Goal: Information Seeking & Learning: Learn about a topic

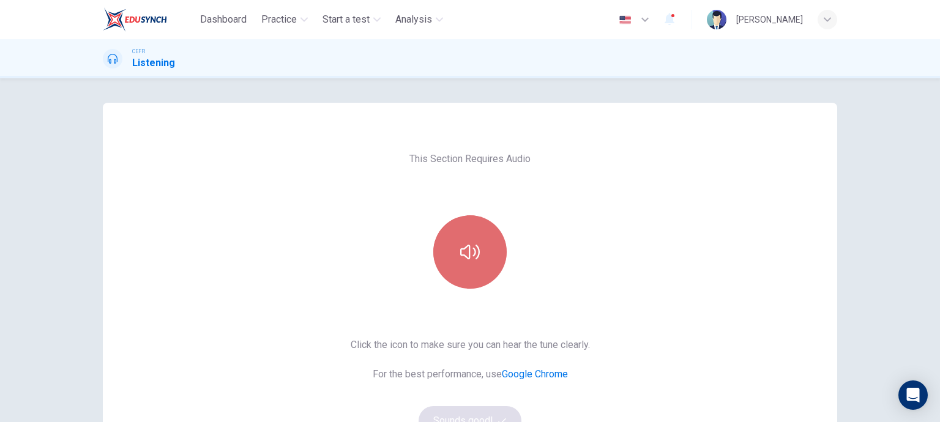
click at [447, 245] on button "button" at bounding box center [469, 251] width 73 height 73
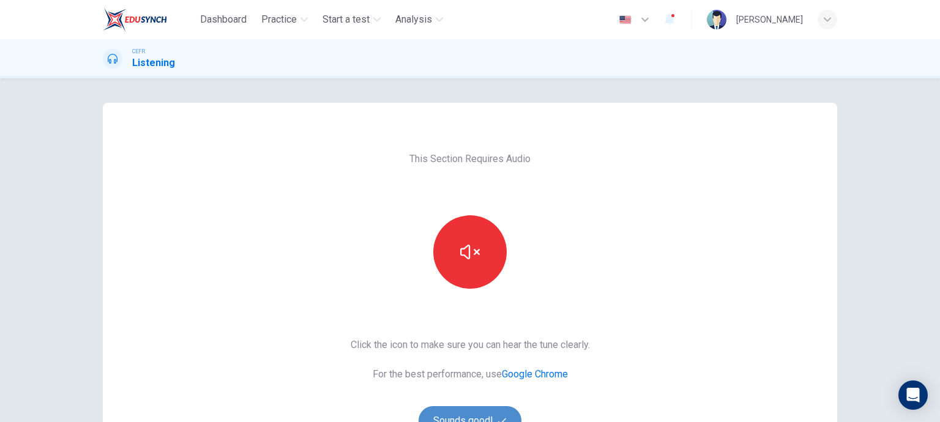
click at [465, 415] on button "Sounds good!" at bounding box center [469, 420] width 103 height 29
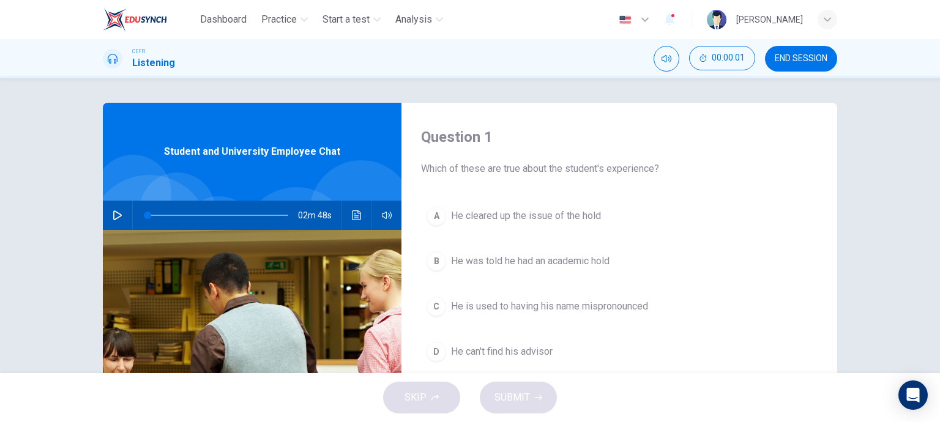
click at [117, 215] on icon "button" at bounding box center [118, 215] width 10 height 10
type input "2"
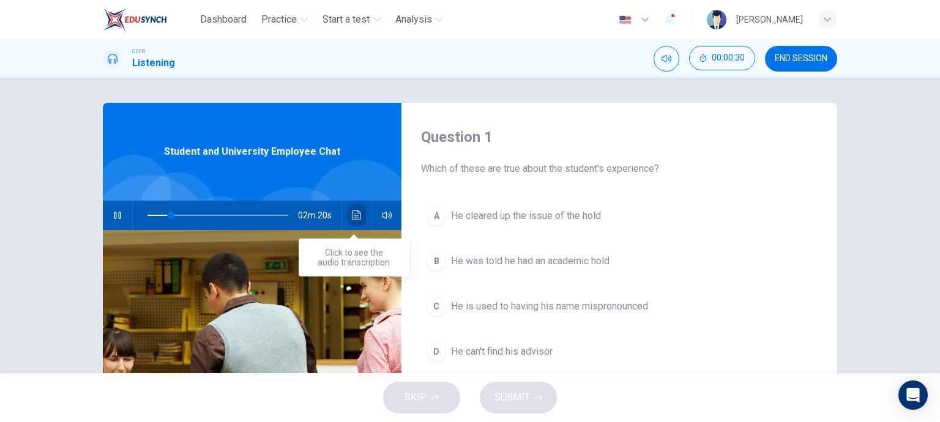
click at [352, 217] on icon "Click to see the audio transcription" at bounding box center [357, 215] width 10 height 10
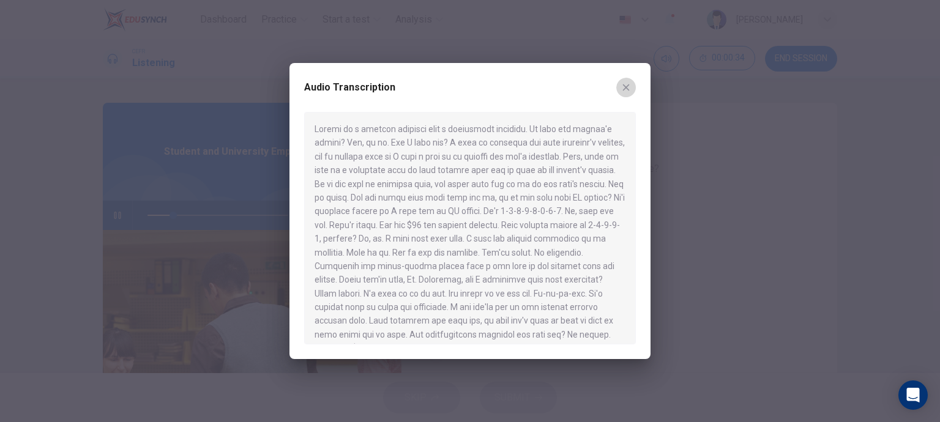
click at [635, 87] on button "button" at bounding box center [626, 88] width 20 height 20
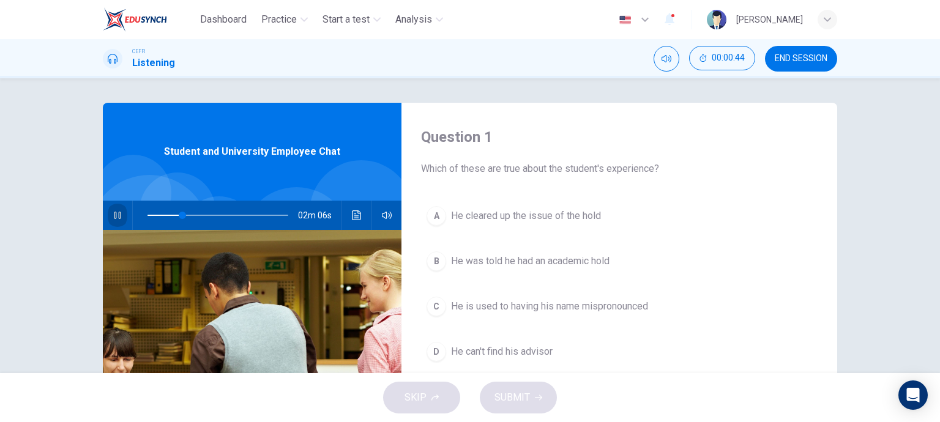
click at [108, 217] on button "button" at bounding box center [118, 215] width 20 height 29
click at [115, 209] on button "button" at bounding box center [118, 215] width 20 height 29
click at [178, 214] on span at bounding box center [180, 215] width 7 height 7
click at [188, 215] on span at bounding box center [190, 215] width 7 height 7
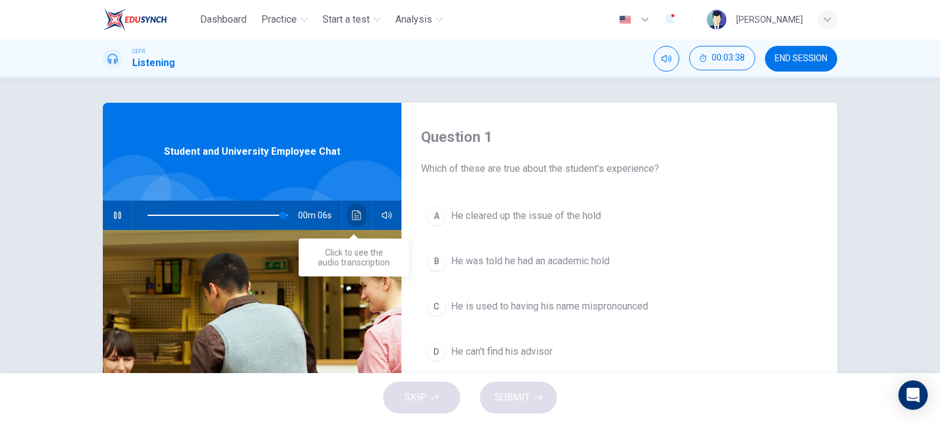
click at [359, 210] on button "Click to see the audio transcription" at bounding box center [357, 215] width 20 height 29
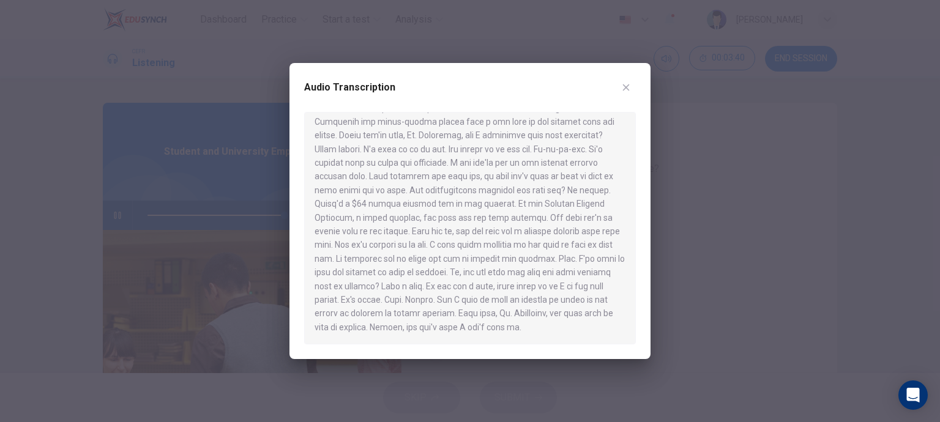
scroll to position [144, 0]
type input "0"
click at [631, 87] on button "button" at bounding box center [626, 88] width 20 height 20
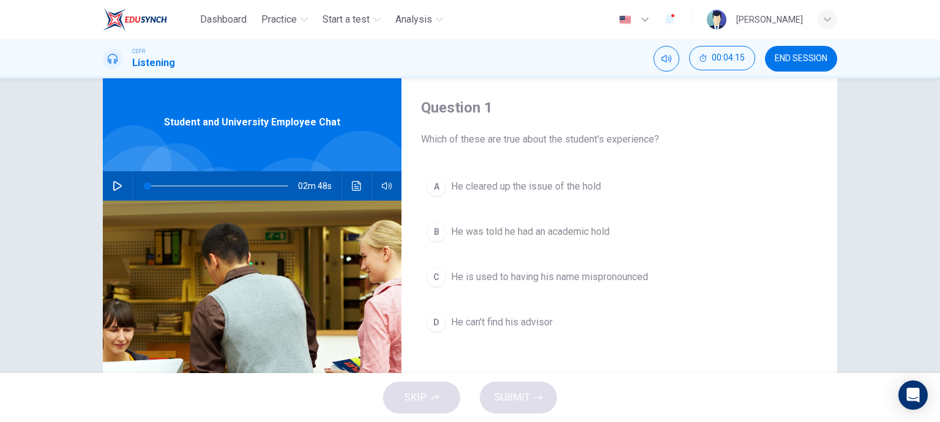
scroll to position [29, 0]
drag, startPoint x: 498, startPoint y: 138, endPoint x: 573, endPoint y: 145, distance: 75.0
click at [573, 145] on span "Which of these are true about the student's experience?" at bounding box center [619, 139] width 396 height 15
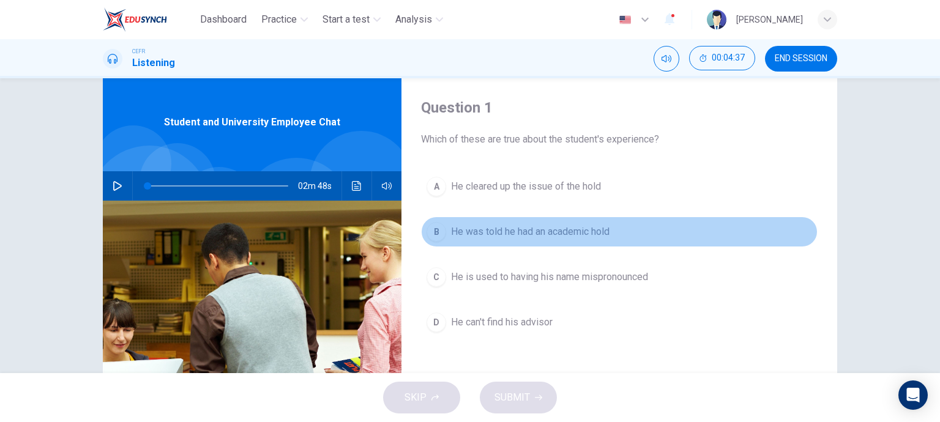
click at [475, 231] on span "He was told he had an academic hold" at bounding box center [530, 232] width 158 height 15
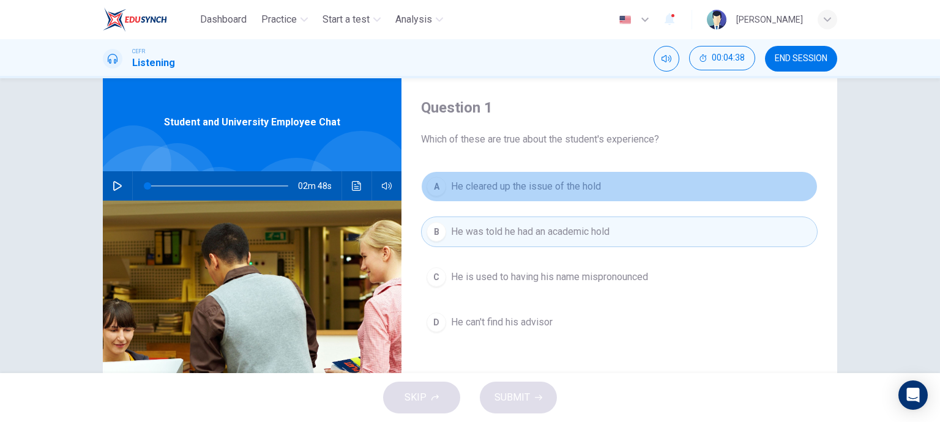
click at [493, 190] on span "He cleared up the issue of the hold" at bounding box center [526, 186] width 150 height 15
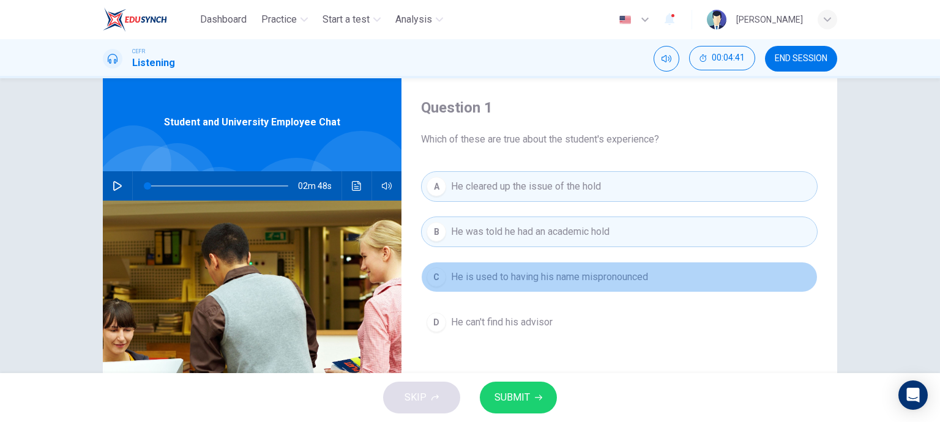
click at [517, 272] on span "He is used to having his name mispronounced" at bounding box center [549, 277] width 197 height 15
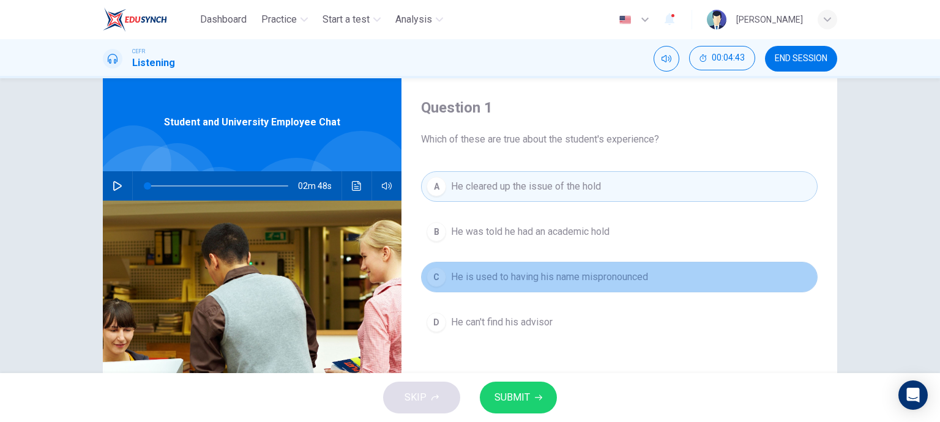
click at [525, 286] on button "C He is used to having his name mispronounced" at bounding box center [619, 277] width 396 height 31
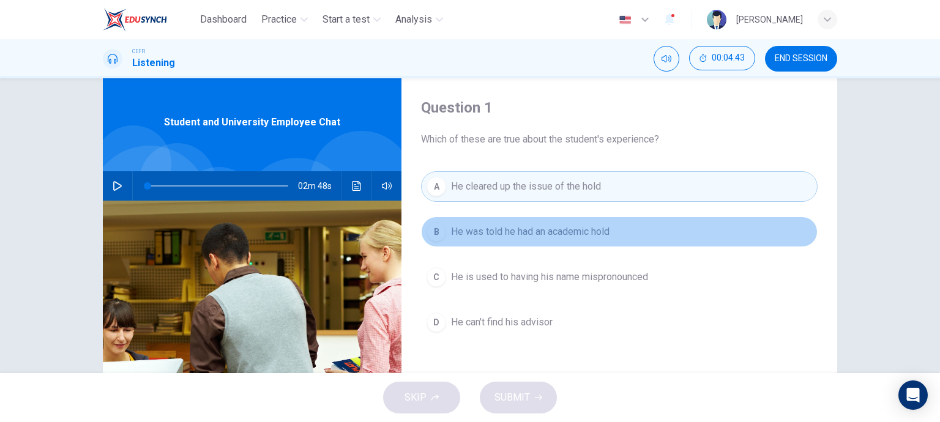
click at [516, 237] on span "He was told he had an academic hold" at bounding box center [530, 232] width 158 height 15
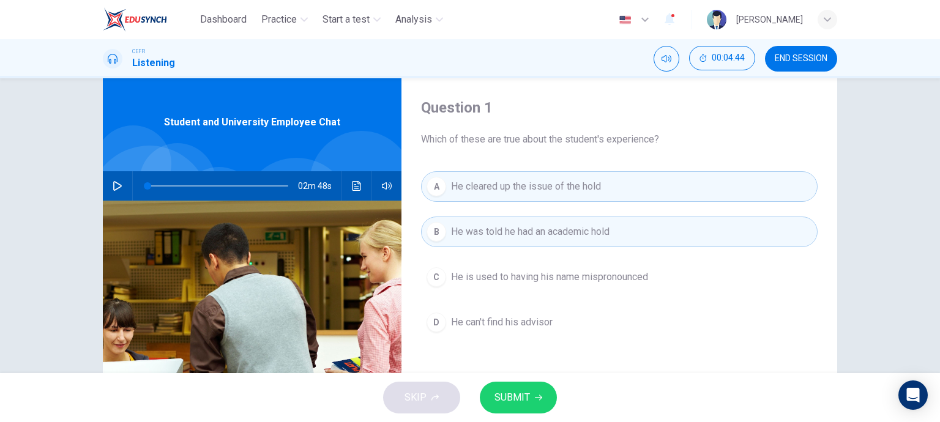
click at [516, 237] on span "He was told he had an academic hold" at bounding box center [530, 232] width 158 height 15
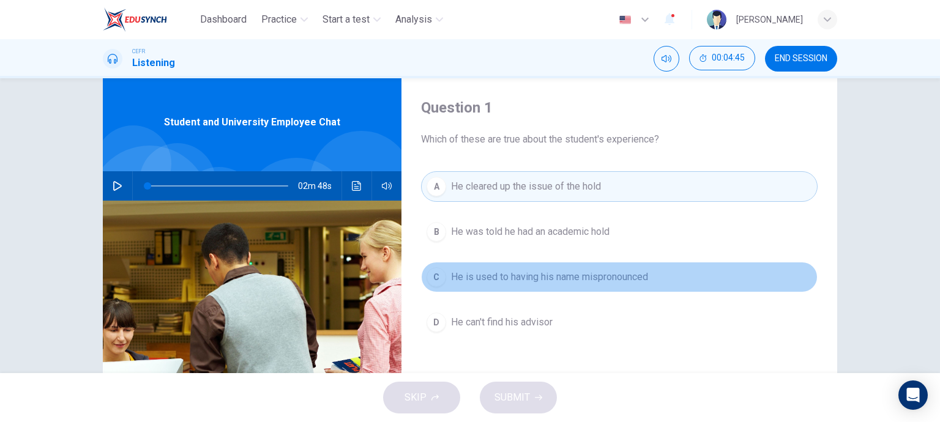
click at [511, 286] on button "C He is used to having his name mispronounced" at bounding box center [619, 277] width 396 height 31
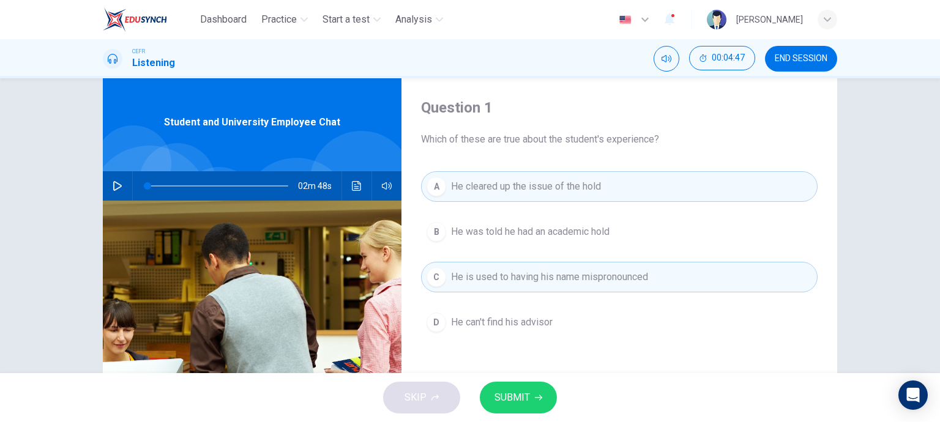
click at [504, 186] on span "He cleared up the issue of the hold" at bounding box center [526, 186] width 150 height 15
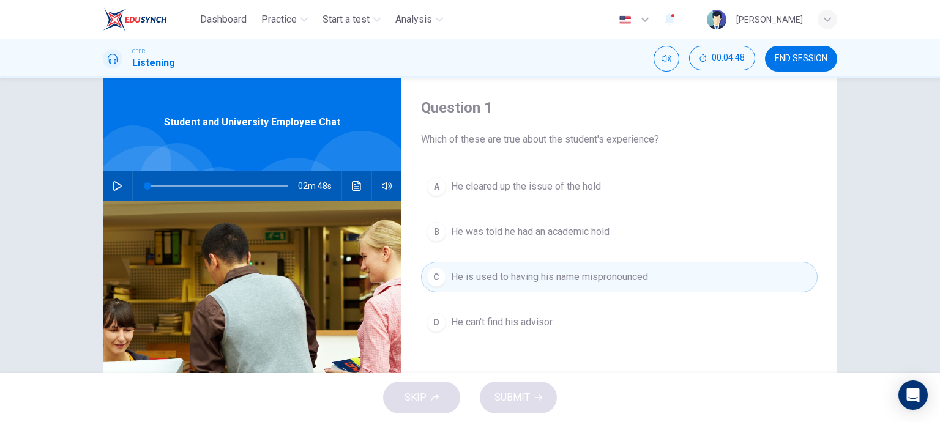
click at [502, 228] on span "He was told he had an academic hold" at bounding box center [530, 232] width 158 height 15
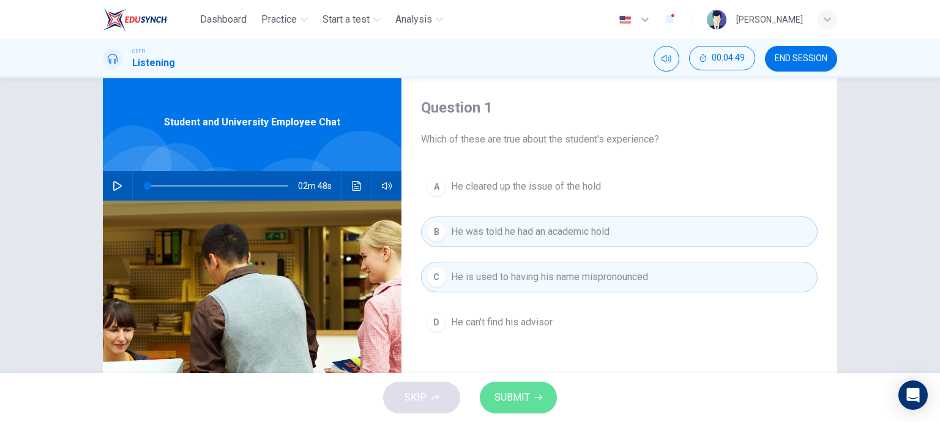
click at [505, 395] on span "SUBMIT" at bounding box center [511, 397] width 35 height 17
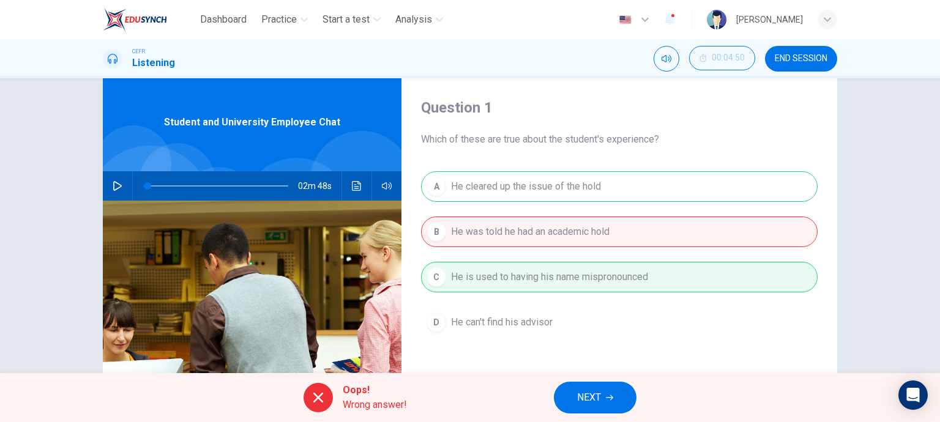
scroll to position [179, 0]
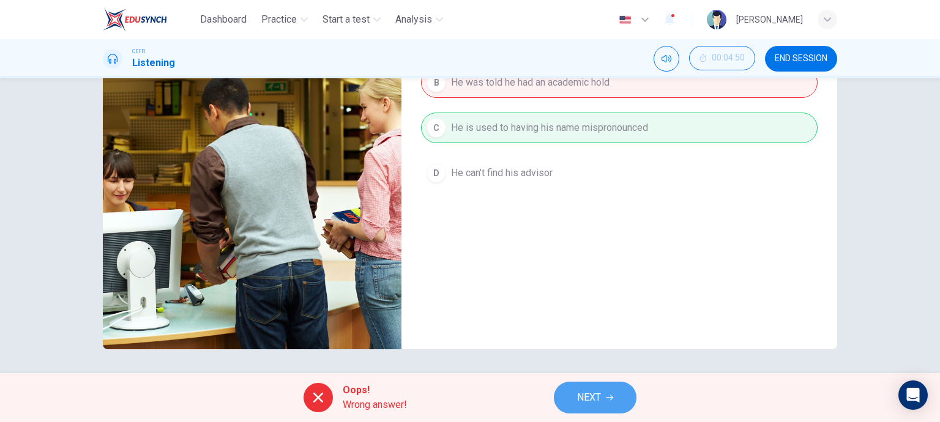
click at [589, 389] on button "NEXT" at bounding box center [595, 398] width 83 height 32
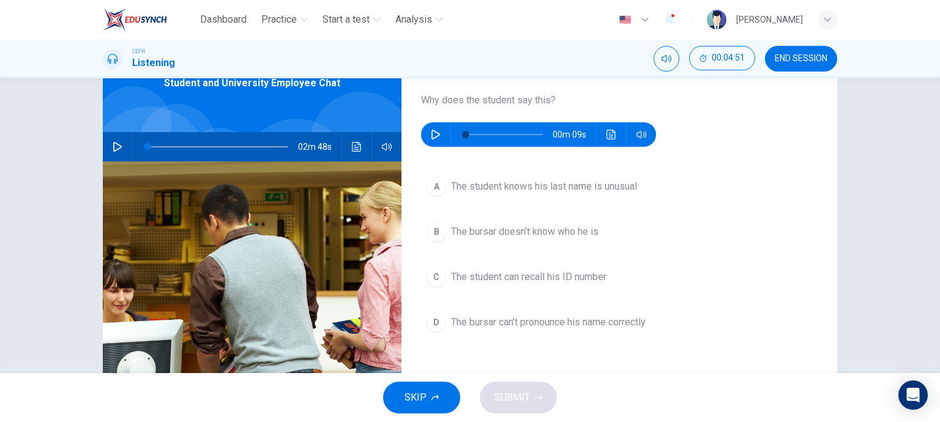
scroll to position [69, 0]
click at [438, 133] on button "button" at bounding box center [436, 134] width 20 height 24
click at [438, 139] on button "button" at bounding box center [436, 134] width 20 height 24
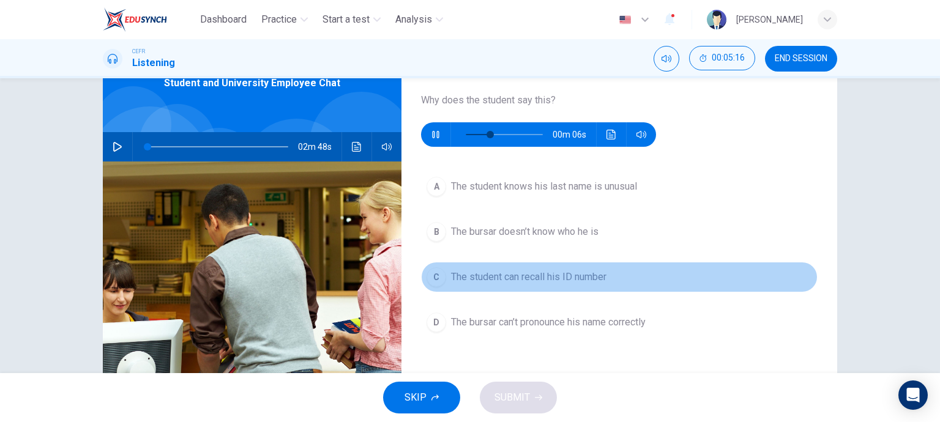
click at [458, 273] on span "The student can recall his ID number" at bounding box center [528, 277] width 155 height 15
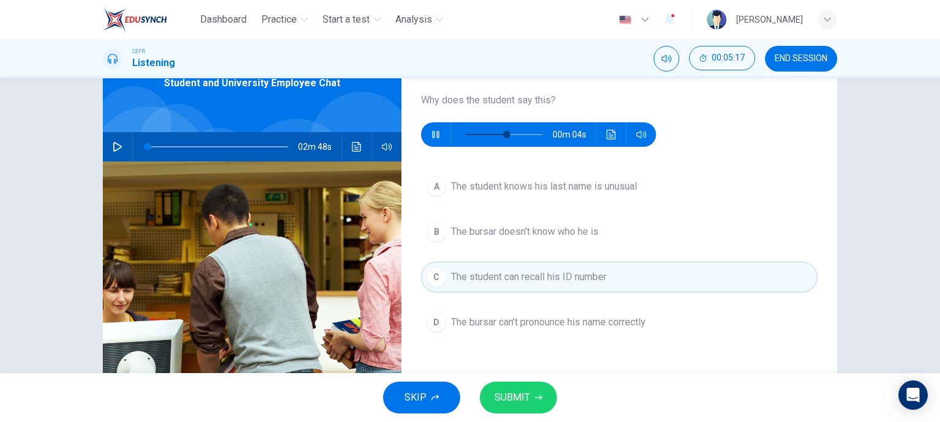
click at [470, 214] on div "A The student knows his last name is unusual B The bursar doesn’t know who he i…" at bounding box center [619, 266] width 396 height 191
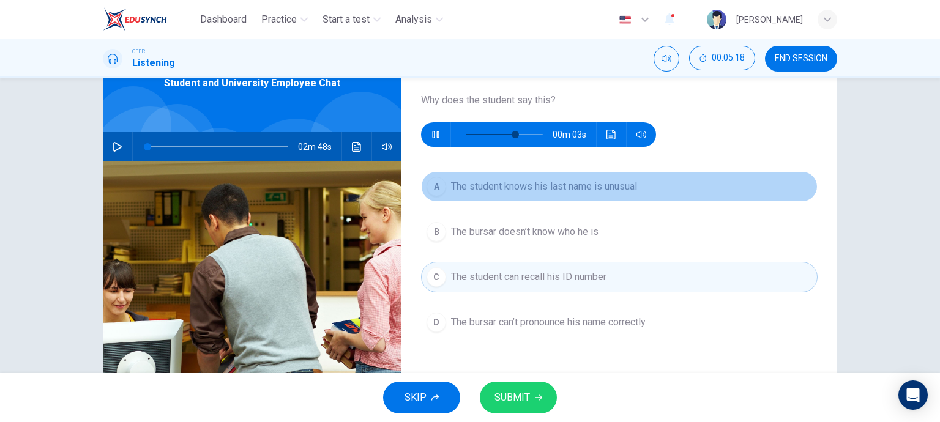
click at [471, 192] on span "The student knows his last name is unusual" at bounding box center [544, 186] width 186 height 15
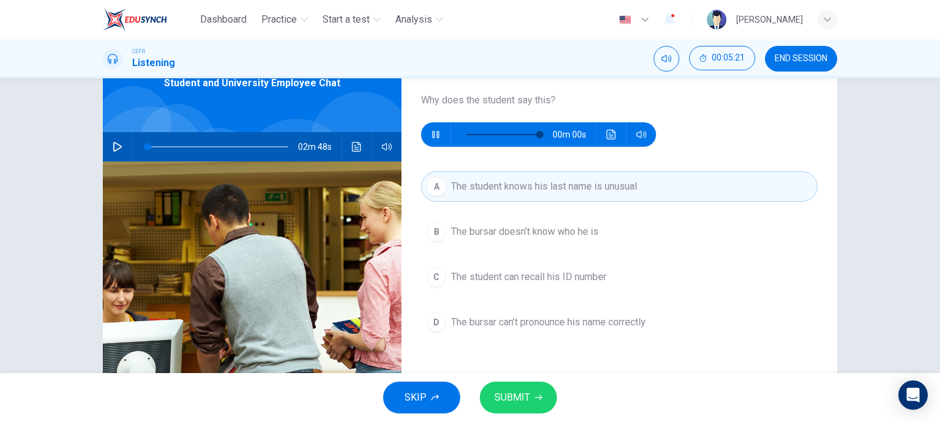
type input "0"
click at [526, 387] on button "SUBMIT" at bounding box center [518, 398] width 77 height 32
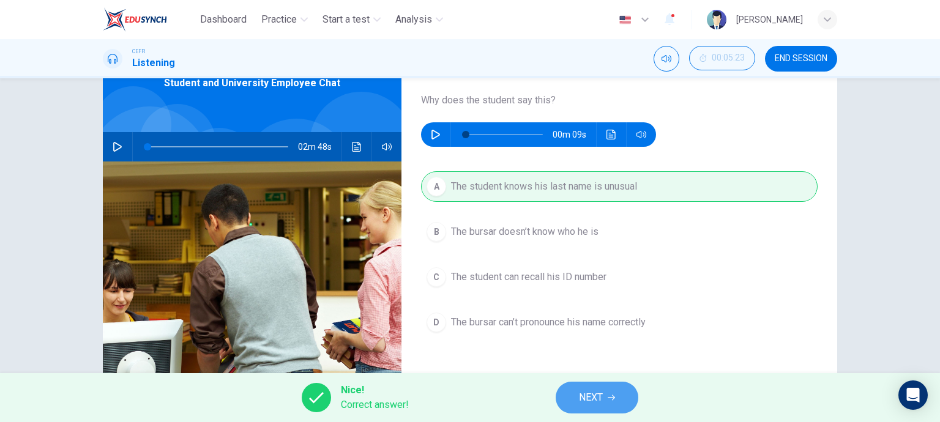
click at [580, 395] on span "NEXT" at bounding box center [591, 397] width 24 height 17
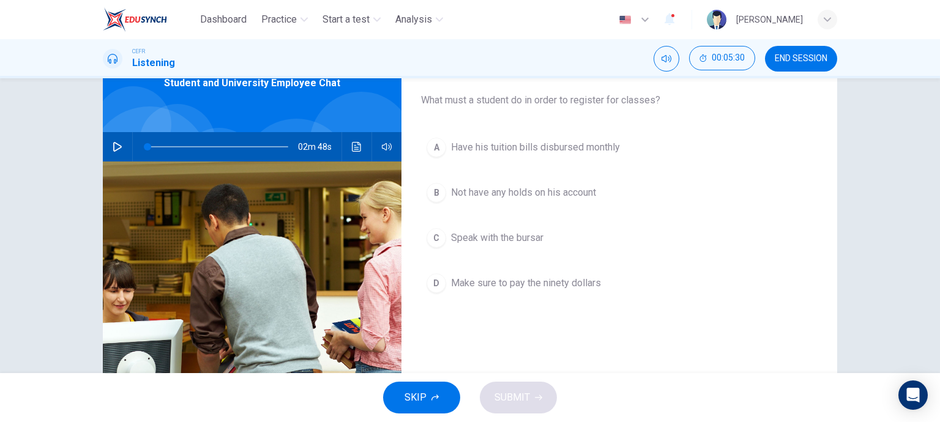
click at [561, 200] on button "B Not have any holds on his account" at bounding box center [619, 192] width 396 height 31
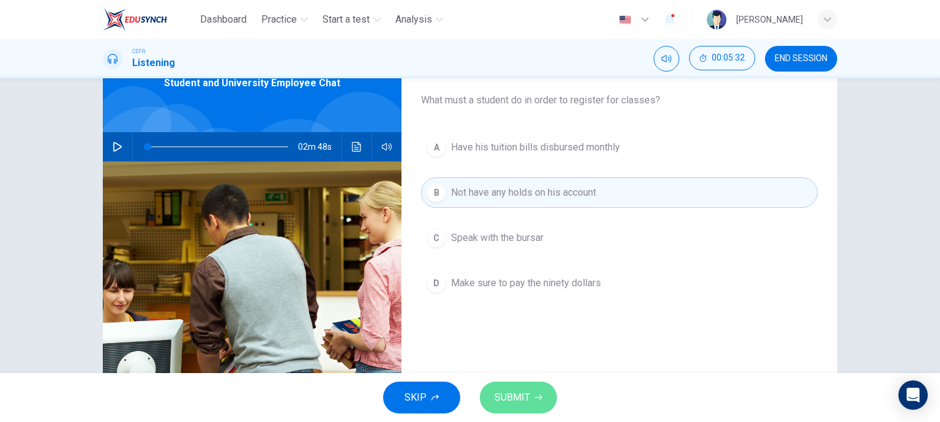
click at [524, 396] on span "SUBMIT" at bounding box center [511, 397] width 35 height 17
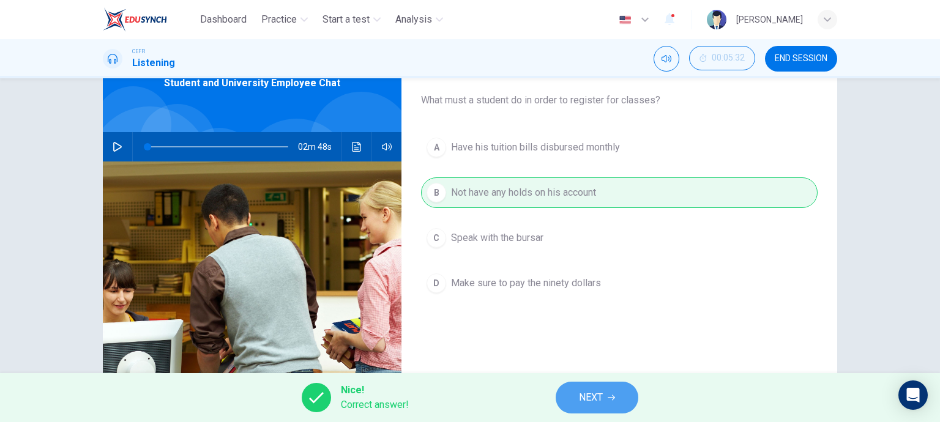
click at [576, 401] on button "NEXT" at bounding box center [597, 398] width 83 height 32
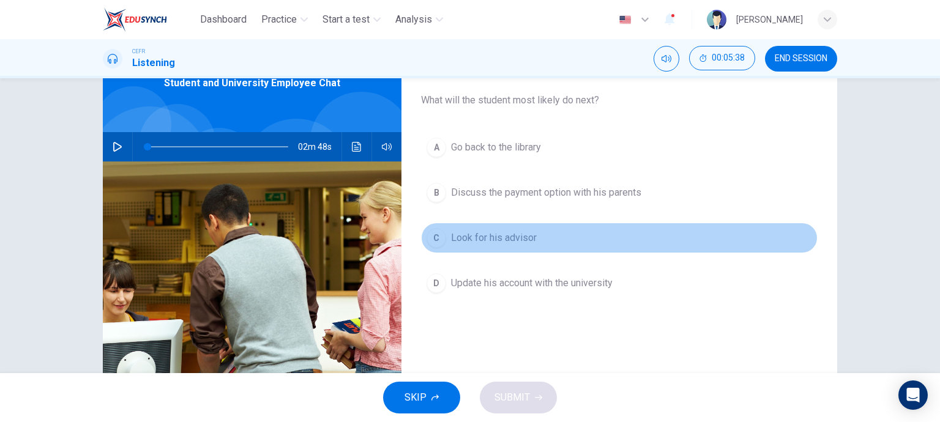
click at [487, 234] on span "Look for his advisor" at bounding box center [494, 238] width 86 height 15
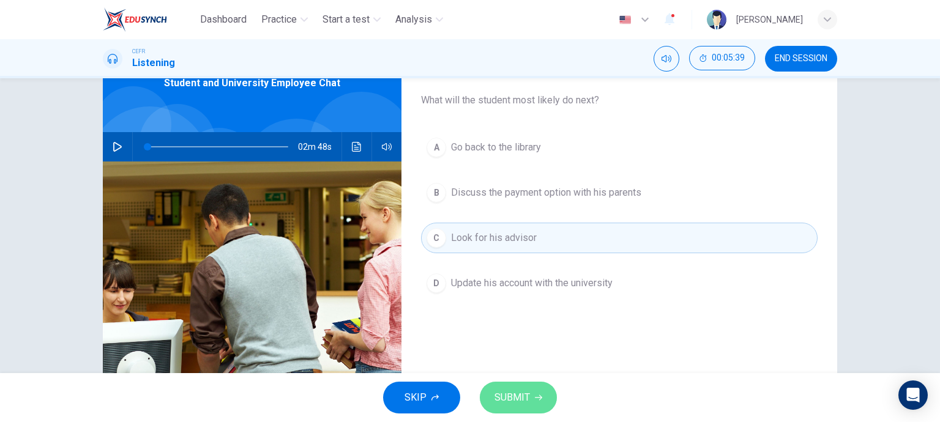
click at [538, 409] on button "SUBMIT" at bounding box center [518, 398] width 77 height 32
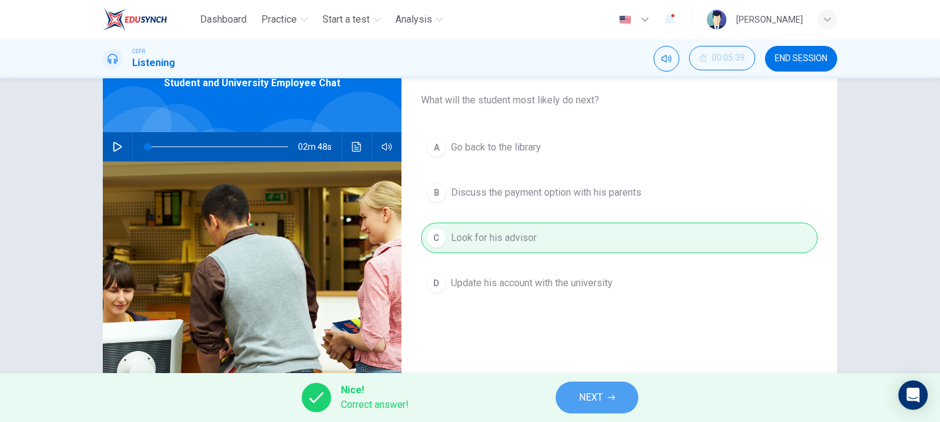
click at [578, 393] on button "NEXT" at bounding box center [597, 398] width 83 height 32
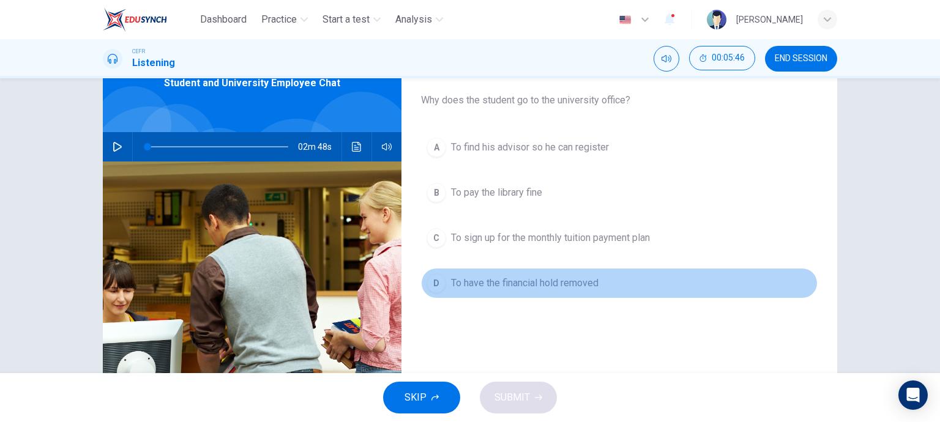
click at [509, 291] on button "D To have the financial hold removed" at bounding box center [619, 283] width 396 height 31
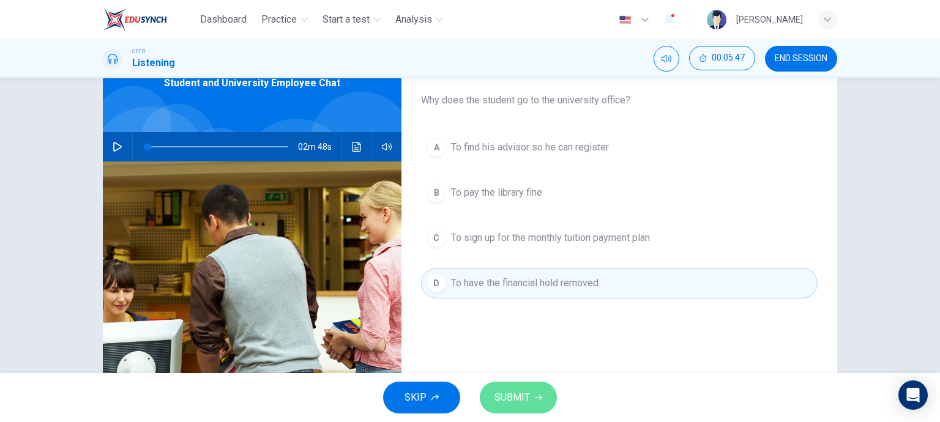
click at [535, 391] on button "SUBMIT" at bounding box center [518, 398] width 77 height 32
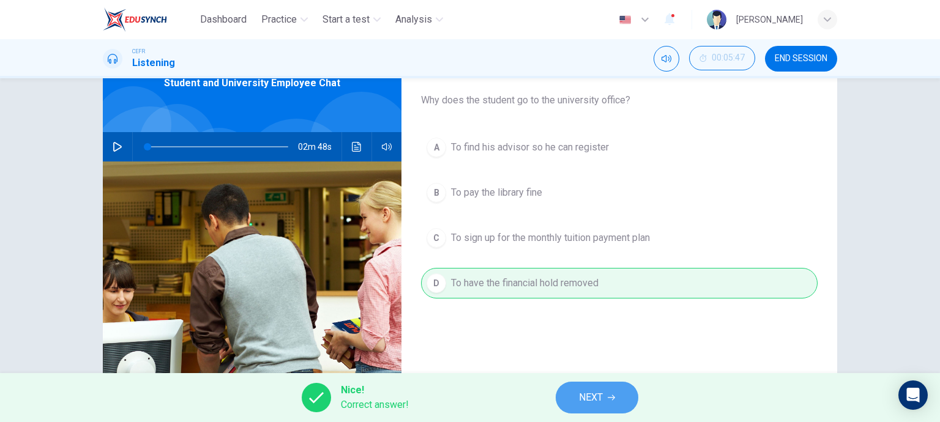
click at [563, 398] on button "NEXT" at bounding box center [597, 398] width 83 height 32
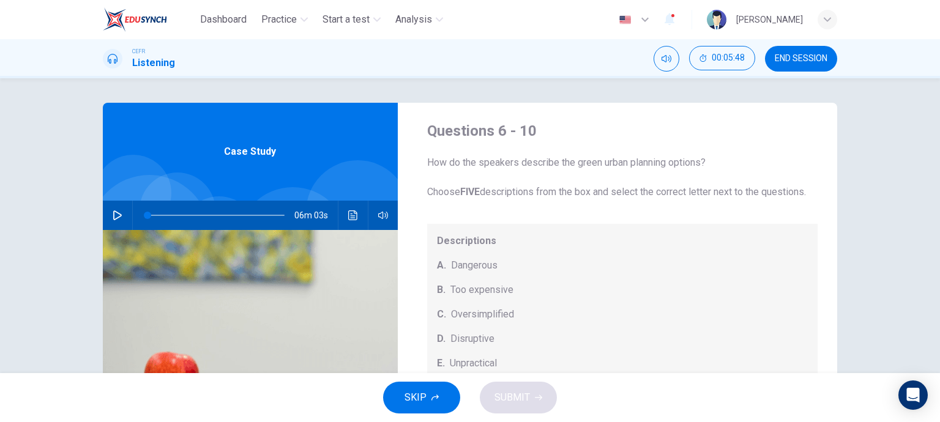
scroll to position [7, 0]
click at [113, 214] on icon "button" at bounding box center [118, 215] width 10 height 10
click at [179, 215] on span at bounding box center [181, 215] width 7 height 7
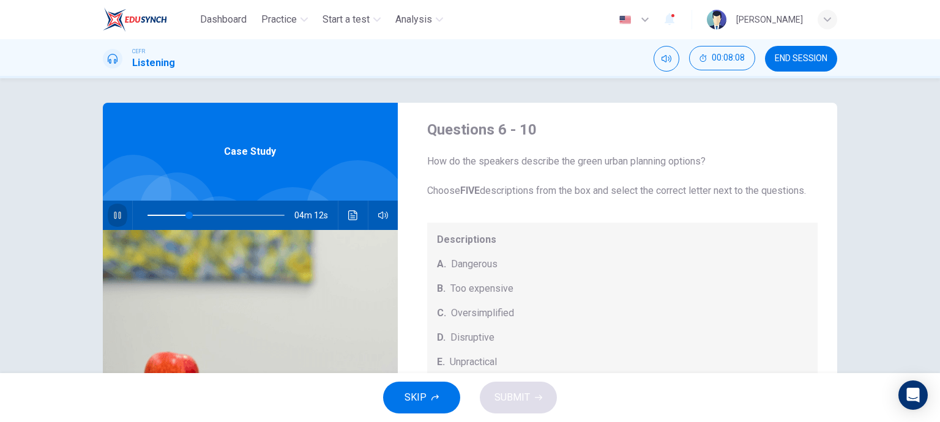
click at [121, 214] on button "button" at bounding box center [118, 215] width 20 height 29
click at [348, 211] on icon "Click to see the audio transcription" at bounding box center [353, 215] width 10 height 10
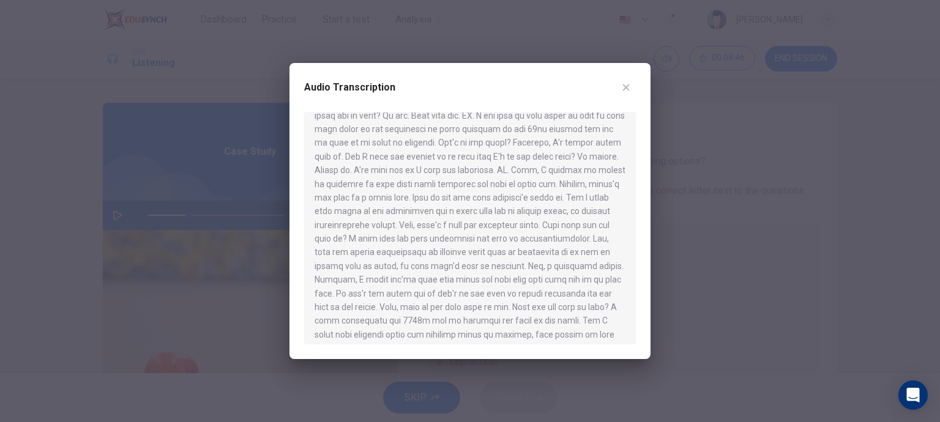
scroll to position [69, 0]
click at [627, 85] on icon "button" at bounding box center [626, 88] width 10 height 10
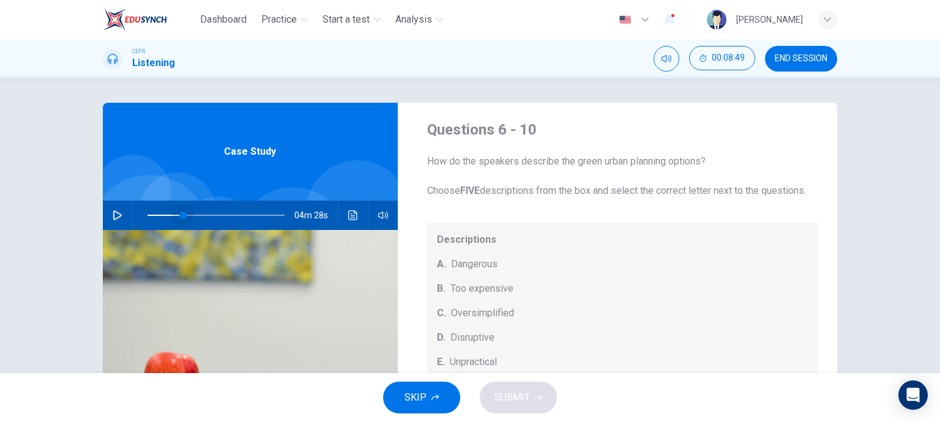
click at [180, 218] on span at bounding box center [182, 215] width 7 height 7
click at [121, 217] on div "04m 28s" at bounding box center [250, 215] width 295 height 29
click at [121, 217] on button "button" at bounding box center [118, 215] width 20 height 29
click at [348, 220] on icon "Click to see the audio transcription" at bounding box center [352, 215] width 9 height 10
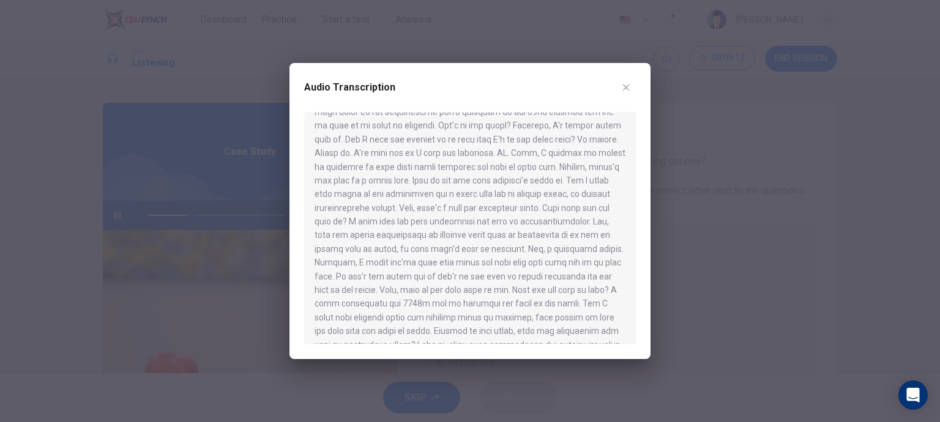
scroll to position [86, 0]
click at [634, 90] on button "button" at bounding box center [626, 88] width 20 height 20
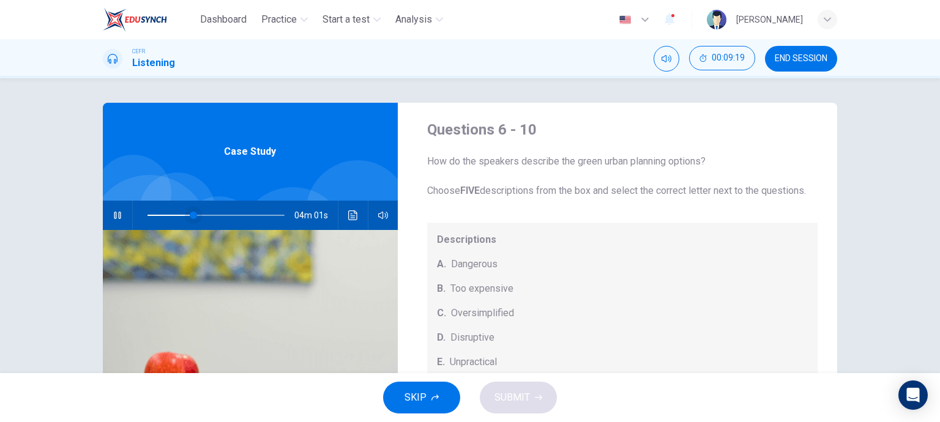
click at [190, 212] on span at bounding box center [193, 215] width 7 height 7
click at [182, 212] on span at bounding box center [185, 215] width 7 height 7
click at [113, 220] on icon "button" at bounding box center [118, 215] width 10 height 10
type input "60"
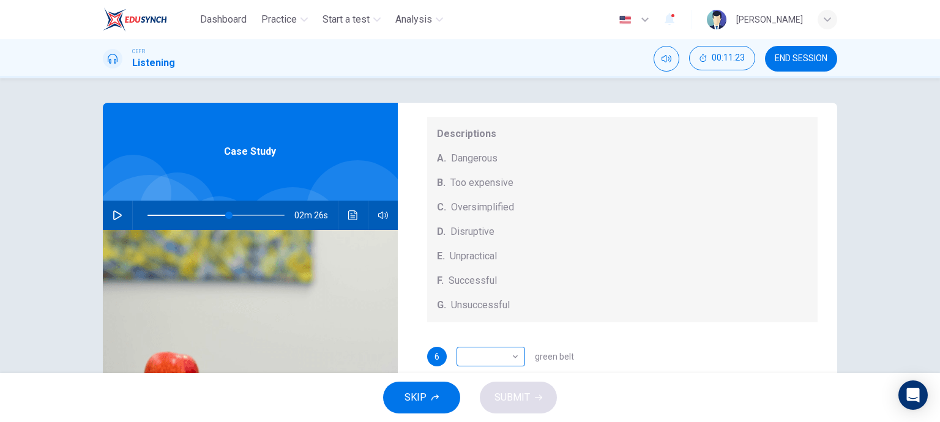
scroll to position [1, 0]
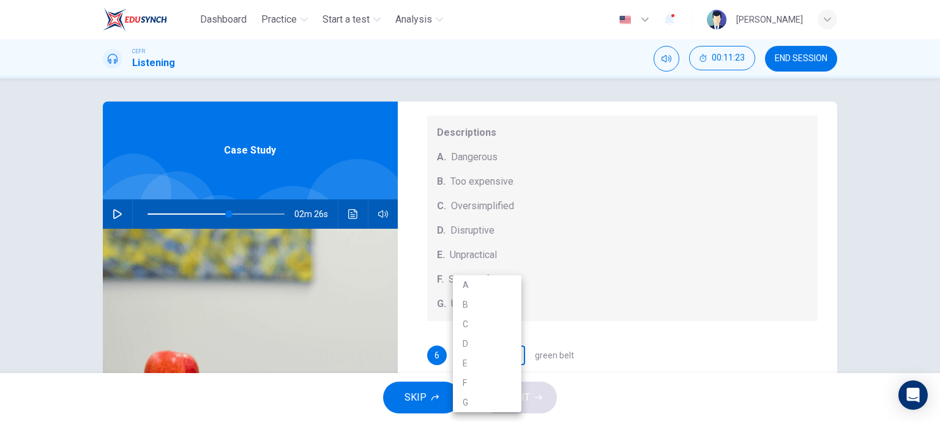
click at [511, 352] on body "Dashboard Practice Start a test Analysis English en ​ [PERSON_NAME] CEFR Listen…" at bounding box center [470, 211] width 940 height 422
click at [571, 260] on div at bounding box center [470, 211] width 940 height 422
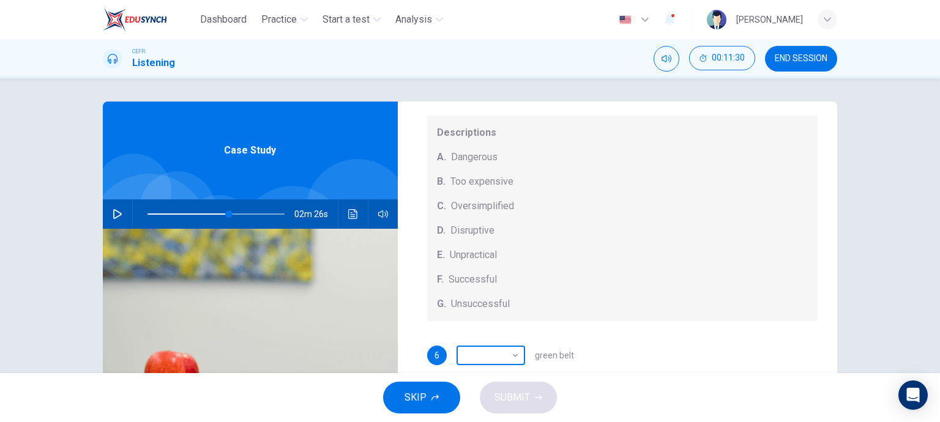
click at [507, 356] on body "Dashboard Practice Start a test Analysis English en ​ [PERSON_NAME] CEFR Listen…" at bounding box center [470, 211] width 940 height 422
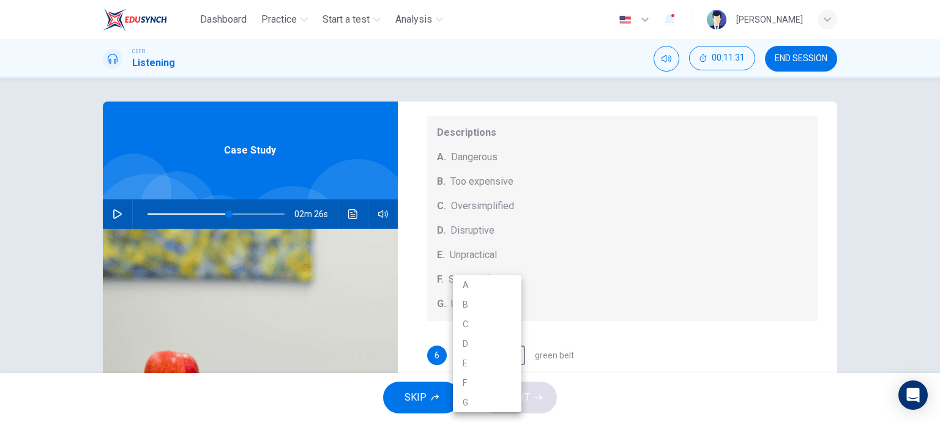
click at [475, 324] on li "C" at bounding box center [487, 324] width 69 height 20
type input "C"
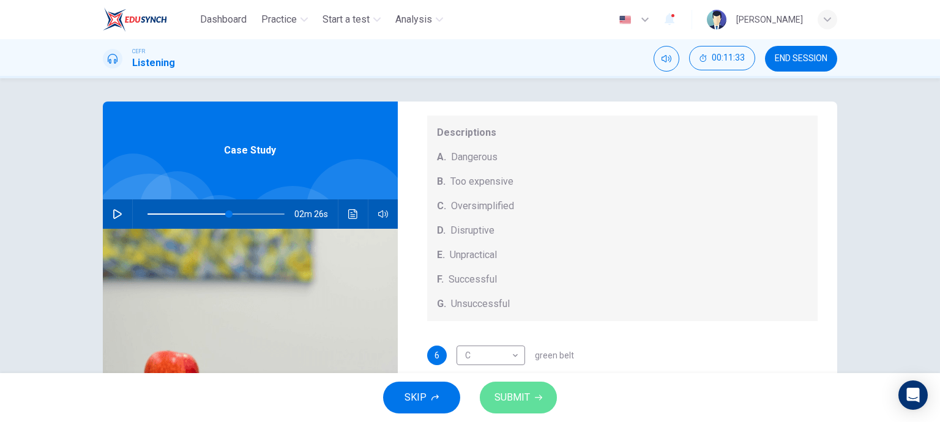
click at [517, 393] on span "SUBMIT" at bounding box center [511, 397] width 35 height 17
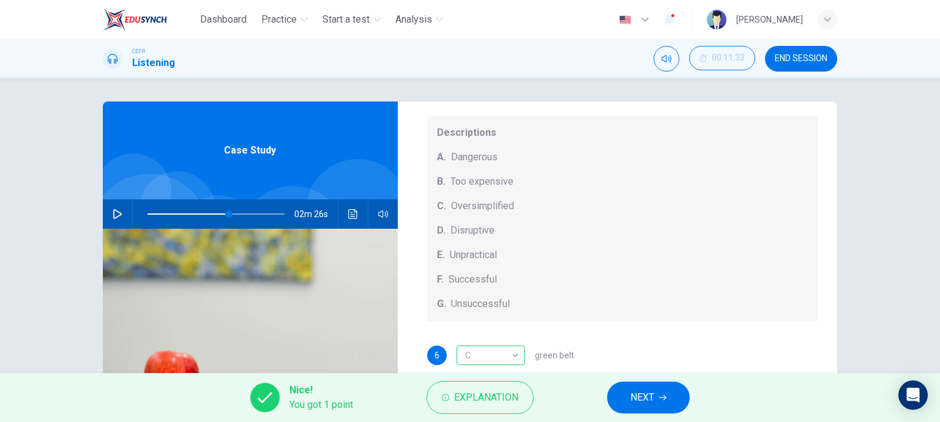
scroll to position [127, 0]
click at [649, 389] on span "NEXT" at bounding box center [642, 397] width 24 height 17
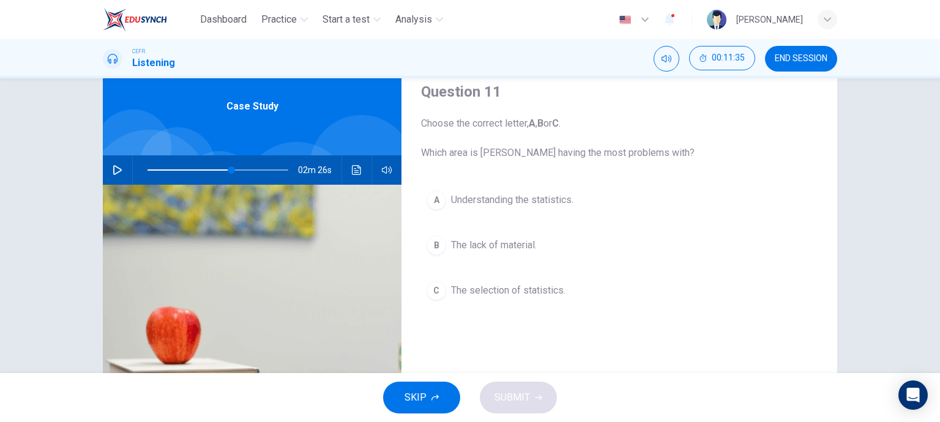
scroll to position [47, 0]
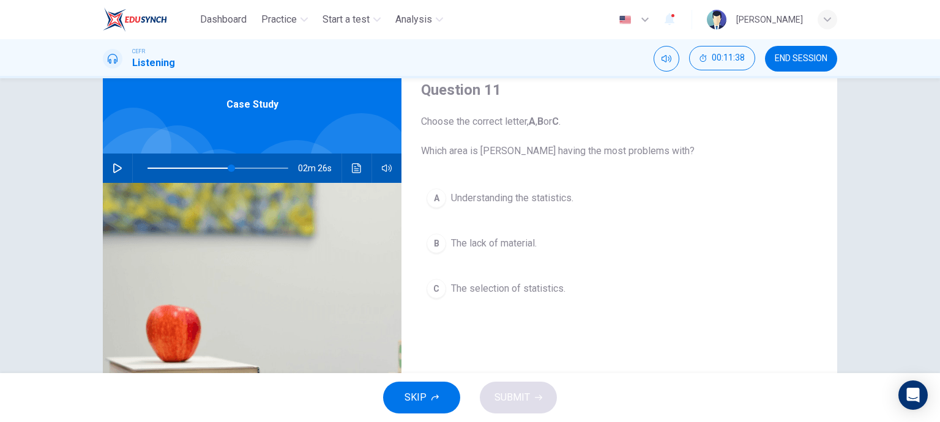
click at [125, 169] on div "02m 26s" at bounding box center [252, 168] width 299 height 29
click at [117, 168] on icon "button" at bounding box center [117, 168] width 9 height 10
type input "61"
type input "0.7"
type input "61"
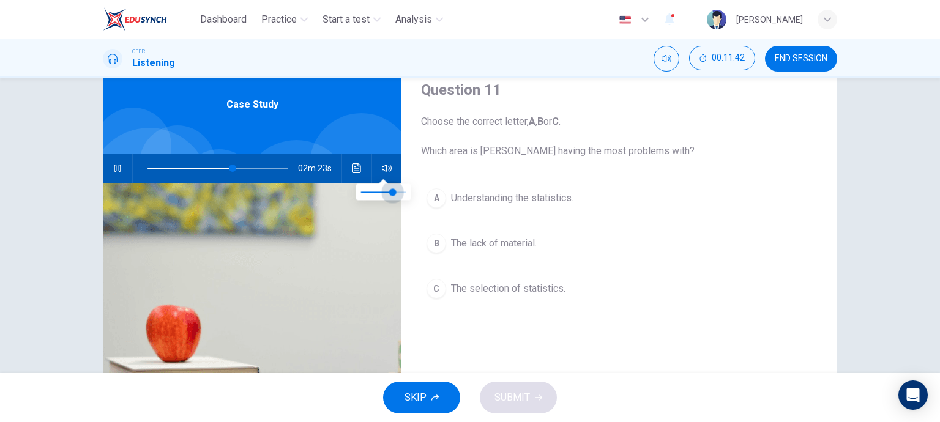
type input "0.6"
type input "61"
type input "0.5"
type input "61"
type input "0.4"
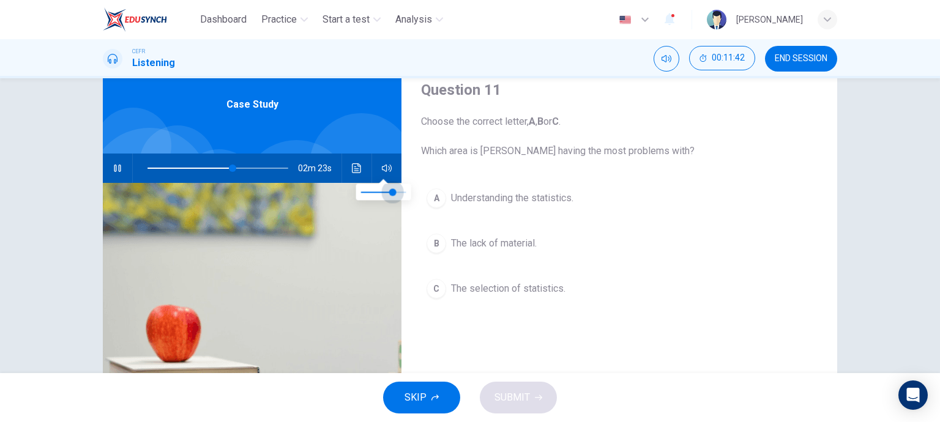
type input "61"
type input "0.3"
type input "61"
type input "0.2"
type input "61"
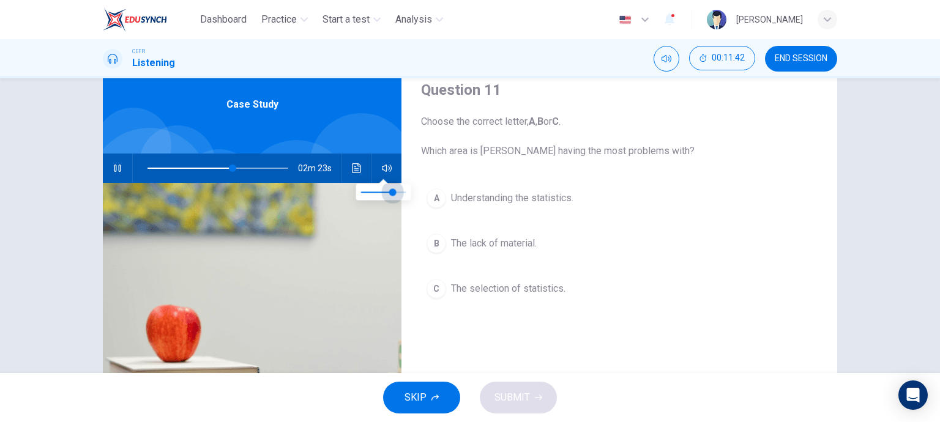
type input "0.1"
type input "61"
type input "0"
type input "61"
type input "0.5"
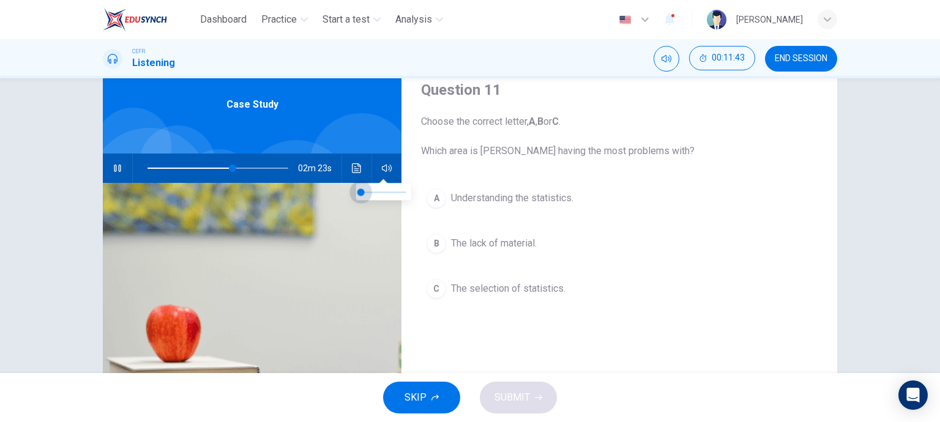
type input "61"
type input "0.7"
type input "61"
type input "0.9"
type input "61"
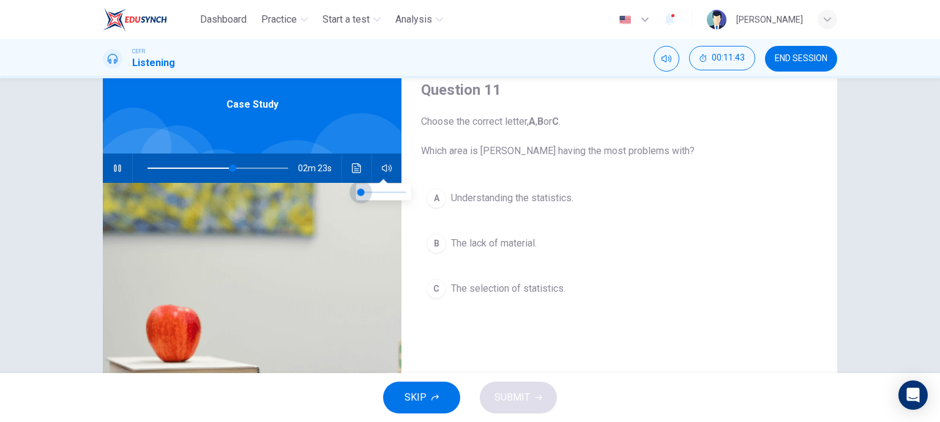
type input "1"
type input "61"
type input "0.9"
drag, startPoint x: 390, startPoint y: 185, endPoint x: 402, endPoint y: 200, distance: 18.7
click at [402, 200] on span at bounding box center [383, 192] width 45 height 17
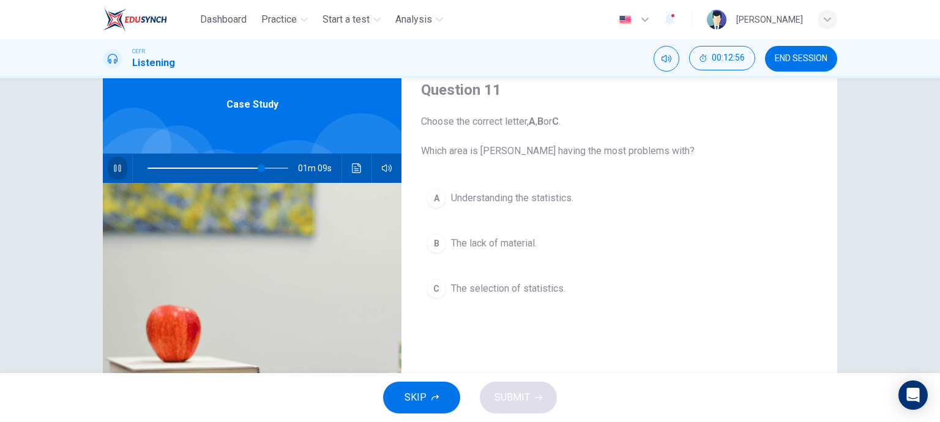
click at [114, 165] on icon "button" at bounding box center [117, 168] width 7 height 7
click at [451, 284] on span "The selection of statistics." at bounding box center [508, 288] width 114 height 15
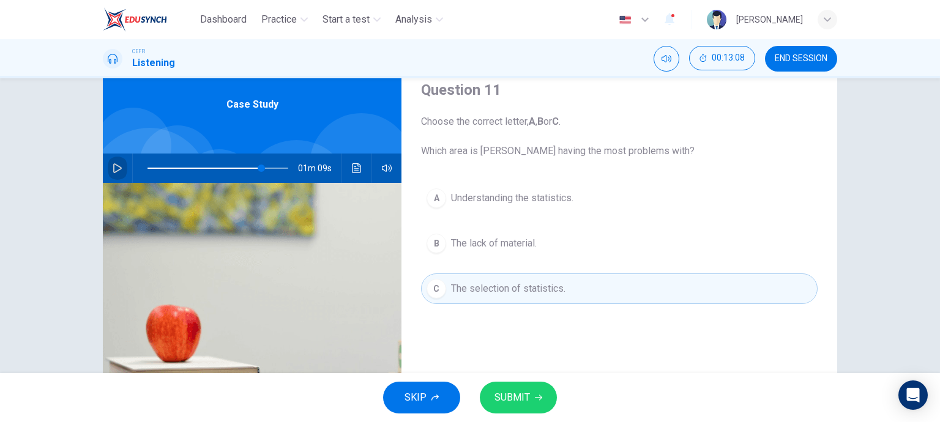
click at [113, 164] on icon "button" at bounding box center [117, 168] width 9 height 10
type input "82"
type input "0.6"
type input "82"
type input "0.5"
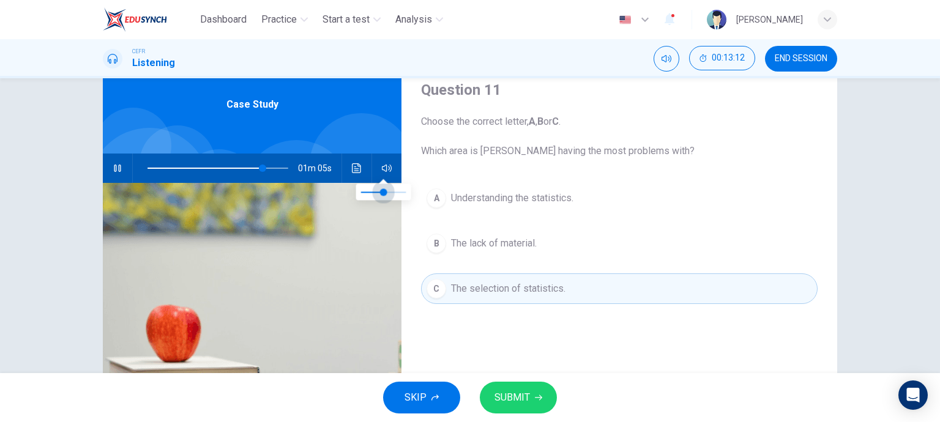
drag, startPoint x: 389, startPoint y: 190, endPoint x: 382, endPoint y: 190, distance: 7.3
click at [382, 190] on span at bounding box center [383, 191] width 7 height 7
click at [125, 167] on div "00m 51s" at bounding box center [252, 168] width 299 height 29
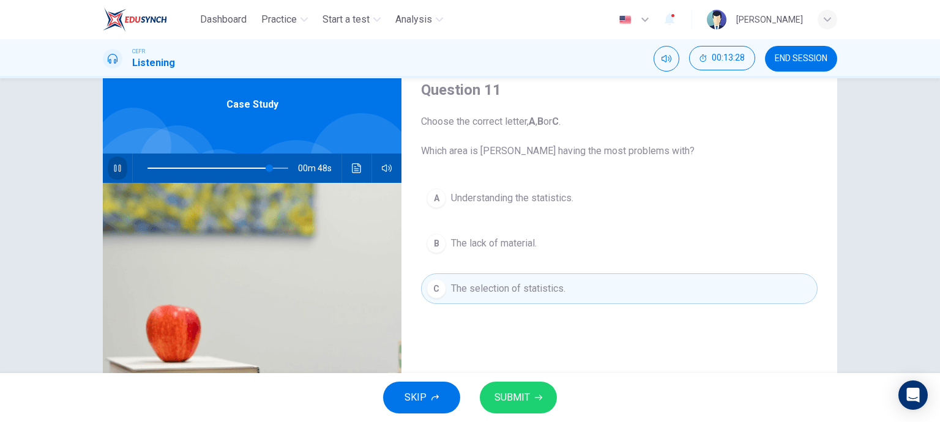
click at [117, 176] on button "button" at bounding box center [118, 168] width 20 height 29
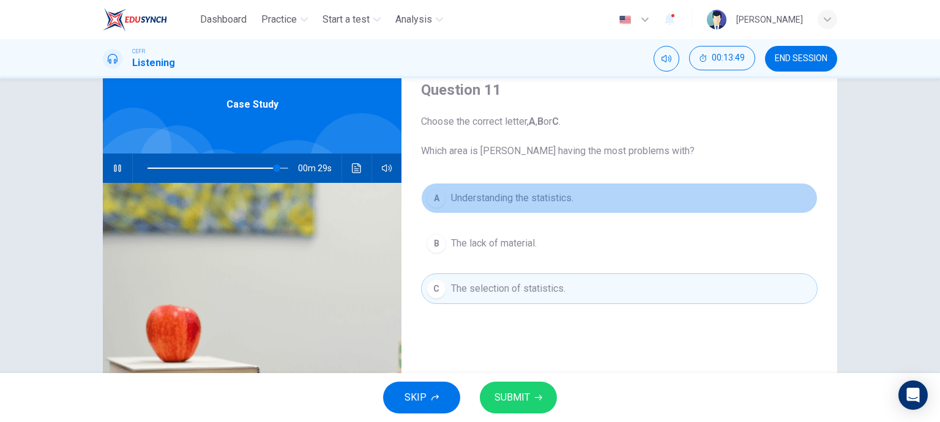
click at [451, 205] on span "Understanding the statistics." at bounding box center [512, 198] width 122 height 15
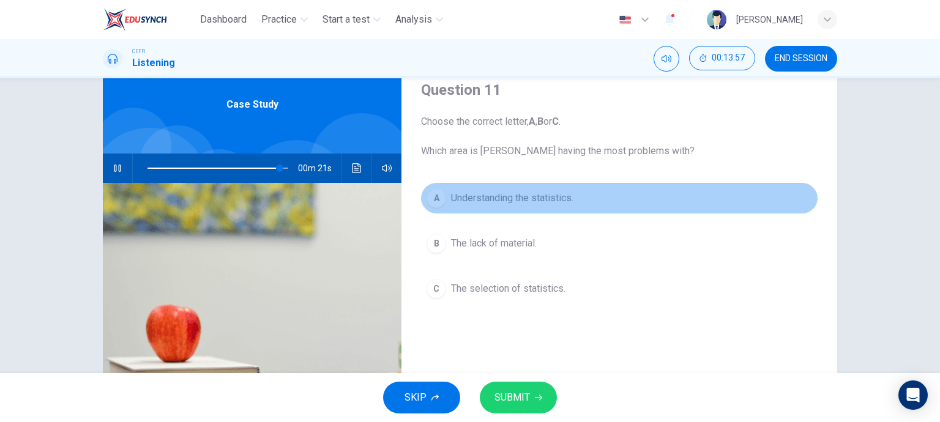
click at [429, 196] on div "A" at bounding box center [436, 198] width 20 height 20
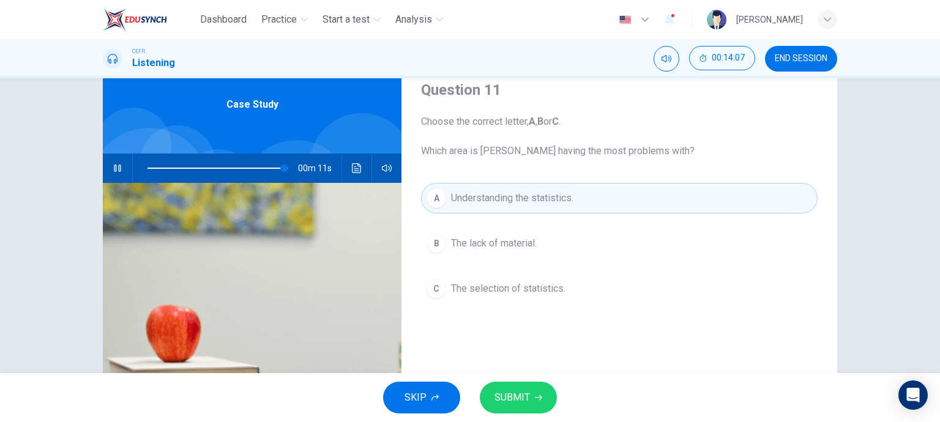
click at [473, 292] on span "The selection of statistics." at bounding box center [508, 288] width 114 height 15
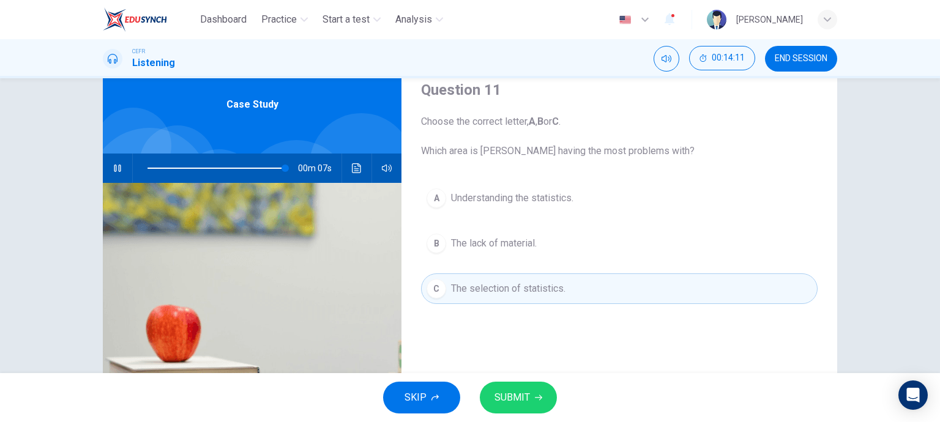
click at [451, 204] on span "Understanding the statistics." at bounding box center [512, 198] width 122 height 15
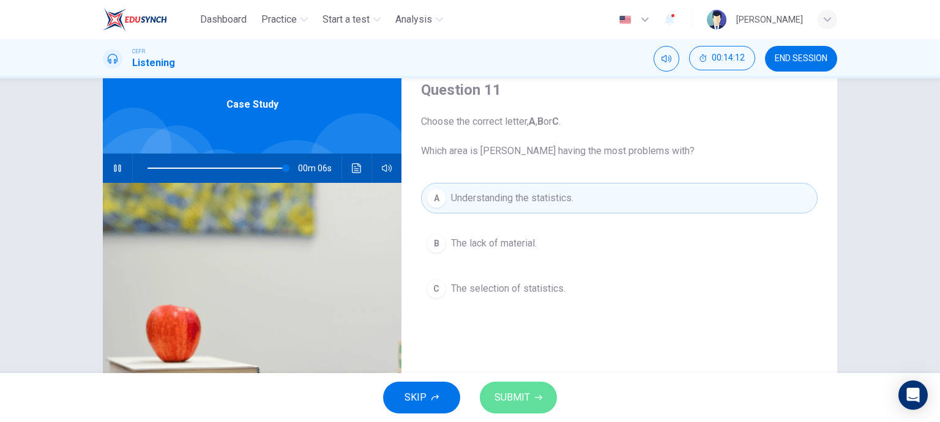
click at [541, 393] on button "SUBMIT" at bounding box center [518, 398] width 77 height 32
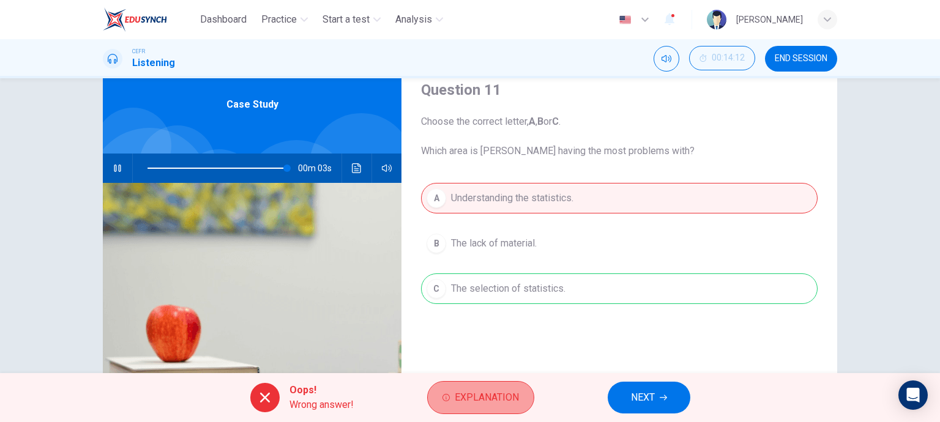
click at [524, 401] on button "Explanation" at bounding box center [480, 397] width 107 height 33
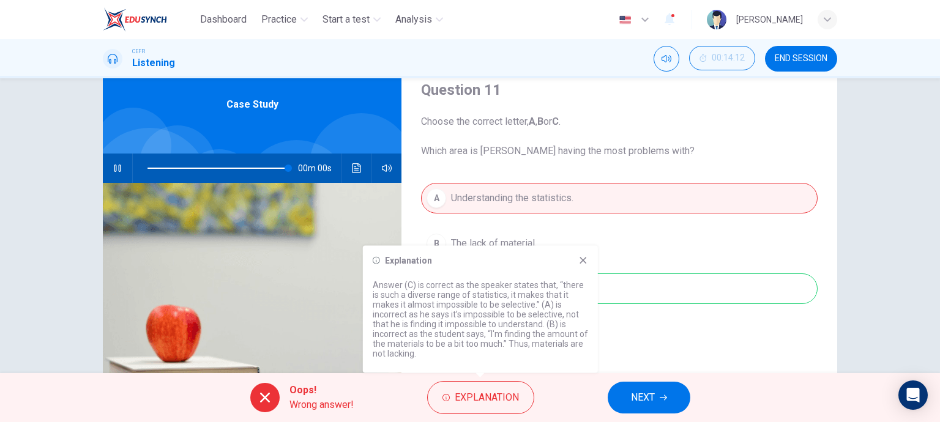
type input "0"
click at [582, 262] on icon at bounding box center [583, 261] width 10 height 10
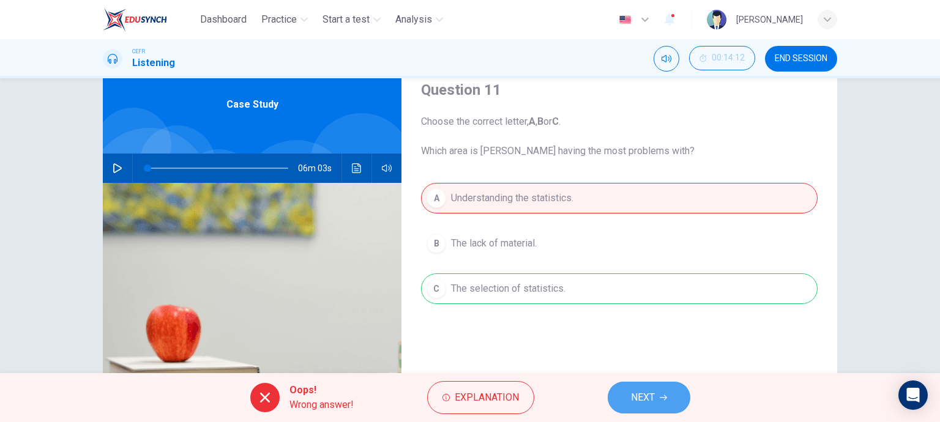
click at [672, 403] on button "NEXT" at bounding box center [649, 398] width 83 height 32
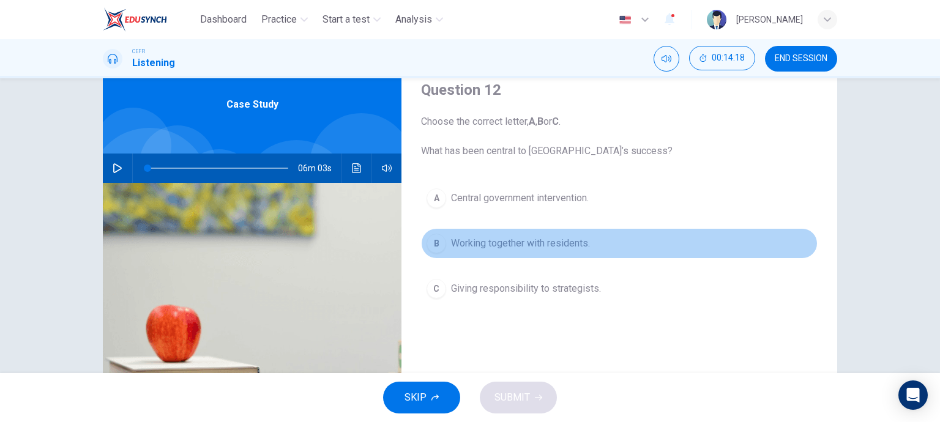
click at [456, 237] on span "Working together with residents." at bounding box center [520, 243] width 139 height 15
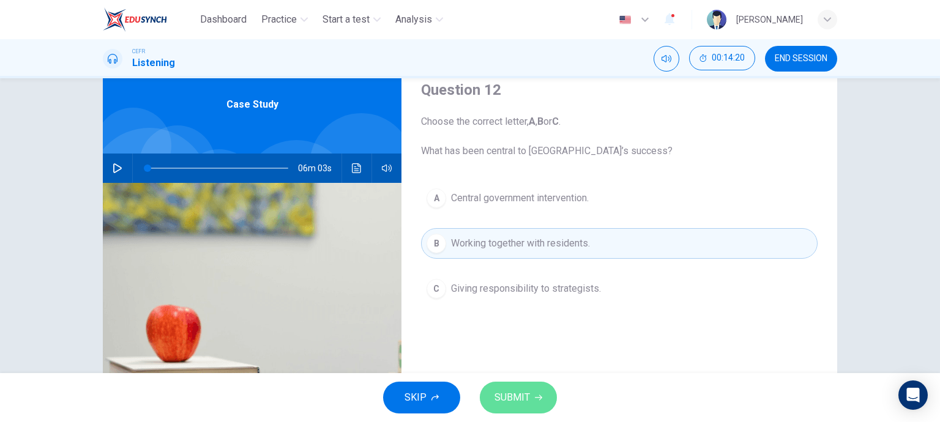
click at [530, 387] on button "SUBMIT" at bounding box center [518, 398] width 77 height 32
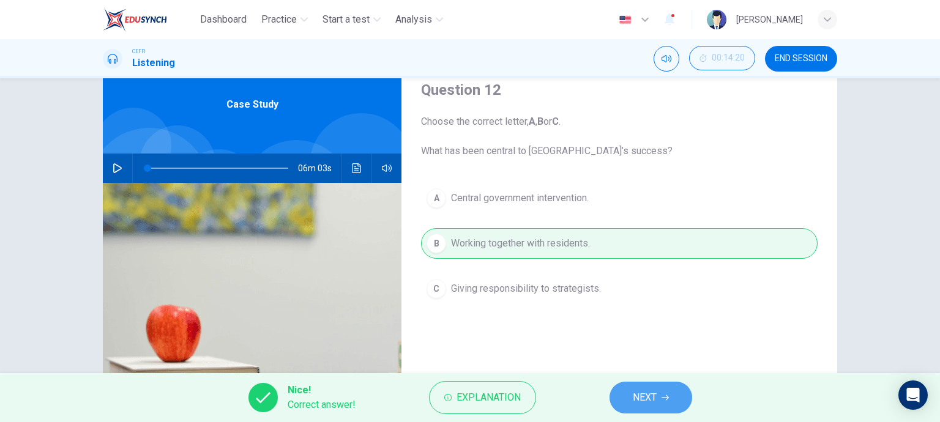
click at [639, 389] on button "NEXT" at bounding box center [650, 398] width 83 height 32
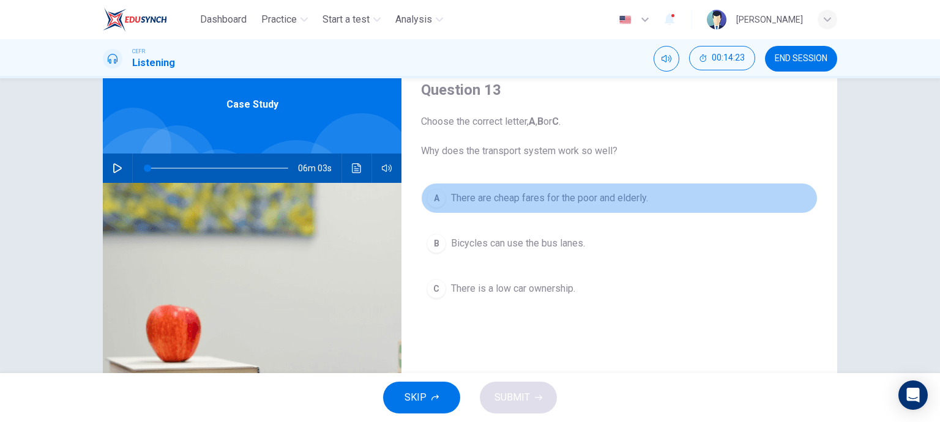
click at [439, 195] on div "A" at bounding box center [436, 198] width 20 height 20
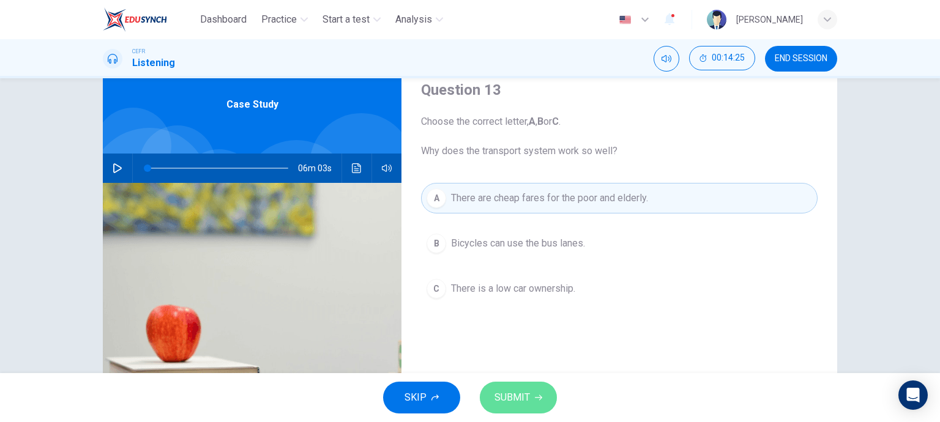
click at [523, 383] on button "SUBMIT" at bounding box center [518, 398] width 77 height 32
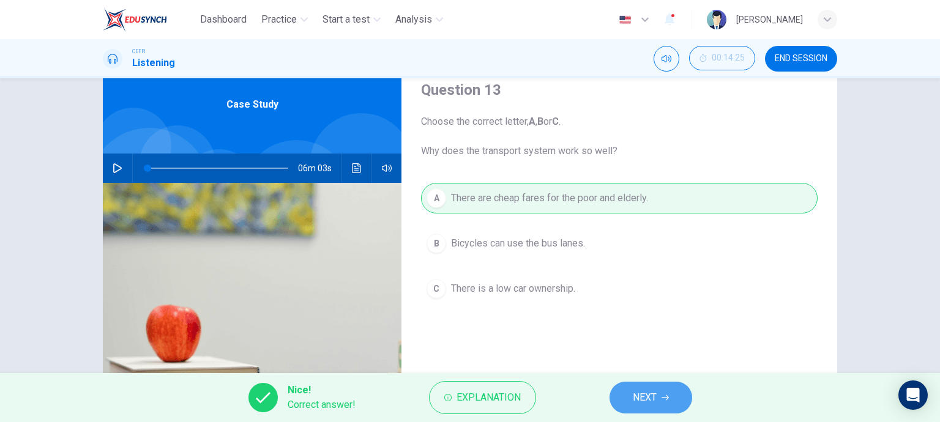
click at [618, 395] on button "NEXT" at bounding box center [650, 398] width 83 height 32
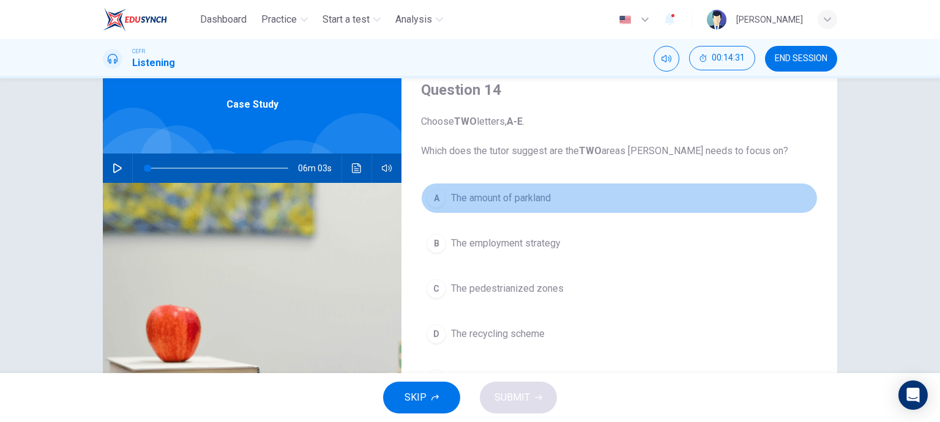
click at [444, 200] on button "A The amount of parkland" at bounding box center [619, 198] width 396 height 31
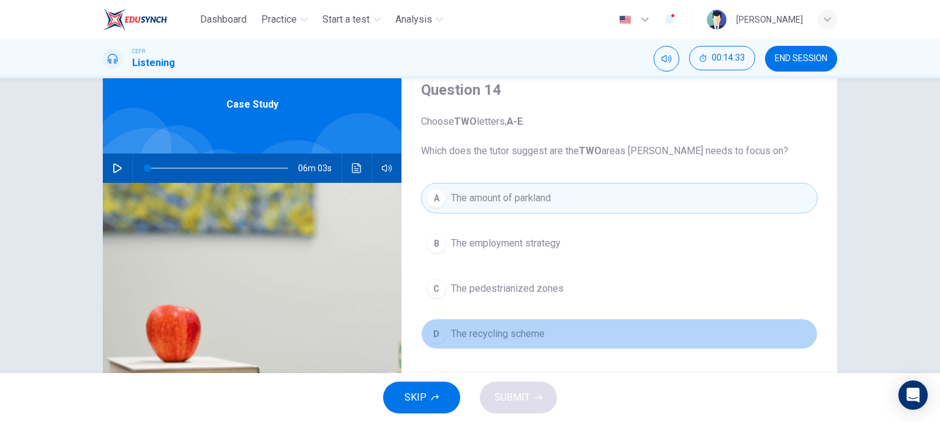
click at [524, 332] on span "The recycling scheme" at bounding box center [498, 334] width 94 height 15
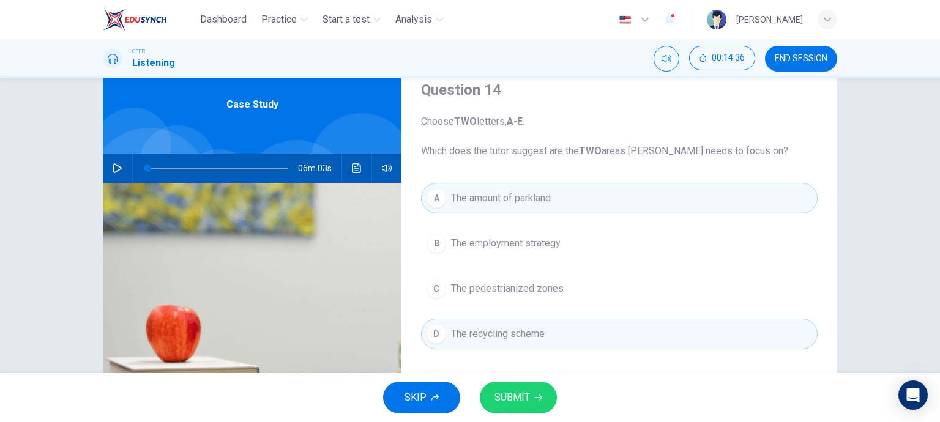
click at [493, 391] on button "SUBMIT" at bounding box center [518, 398] width 77 height 32
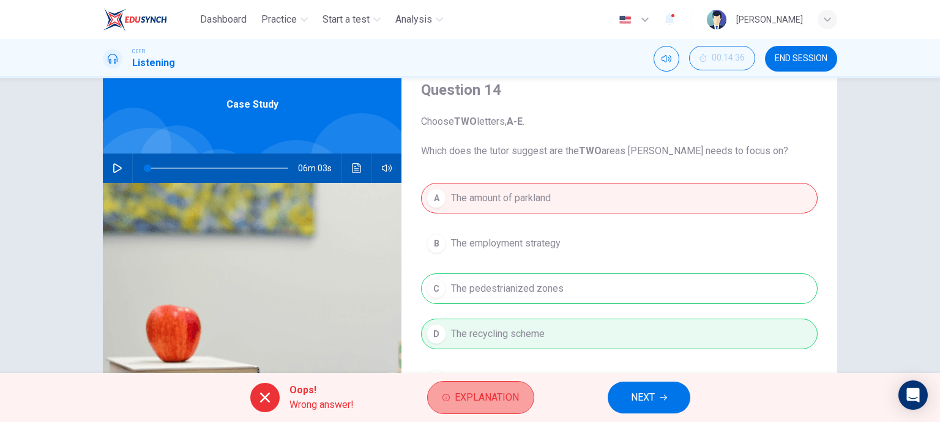
click at [518, 397] on span "Explanation" at bounding box center [487, 397] width 64 height 17
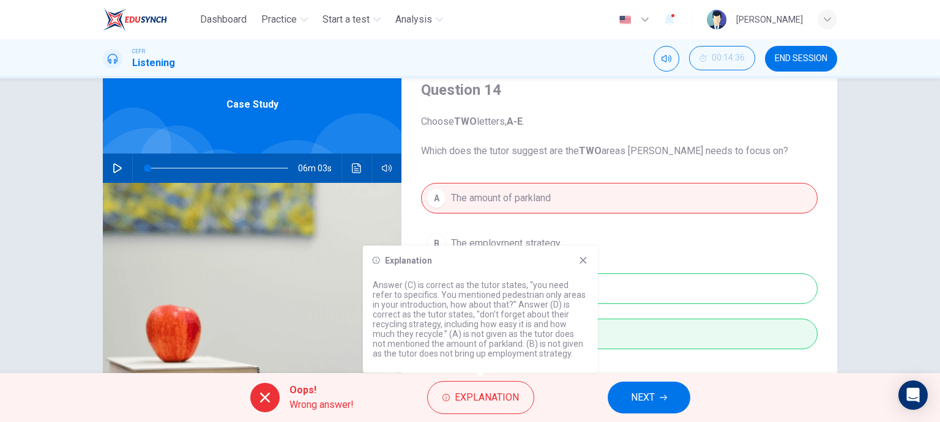
click at [634, 389] on span "NEXT" at bounding box center [643, 397] width 24 height 17
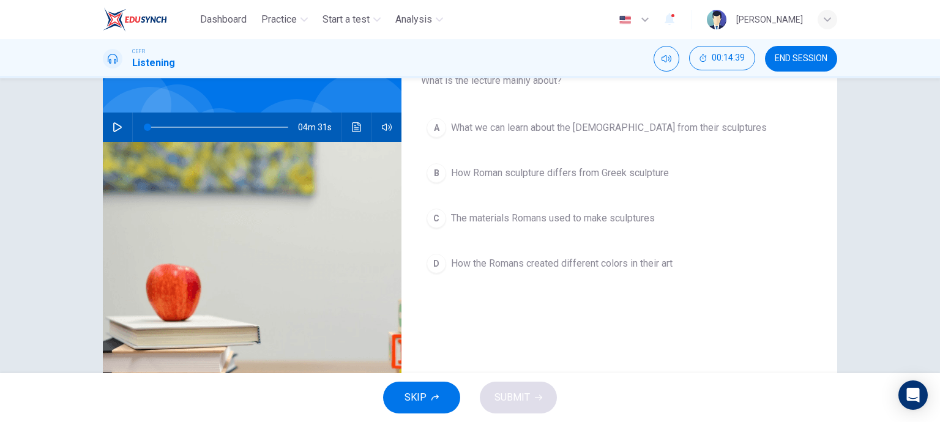
scroll to position [179, 0]
